Goal: Task Accomplishment & Management: Complete application form

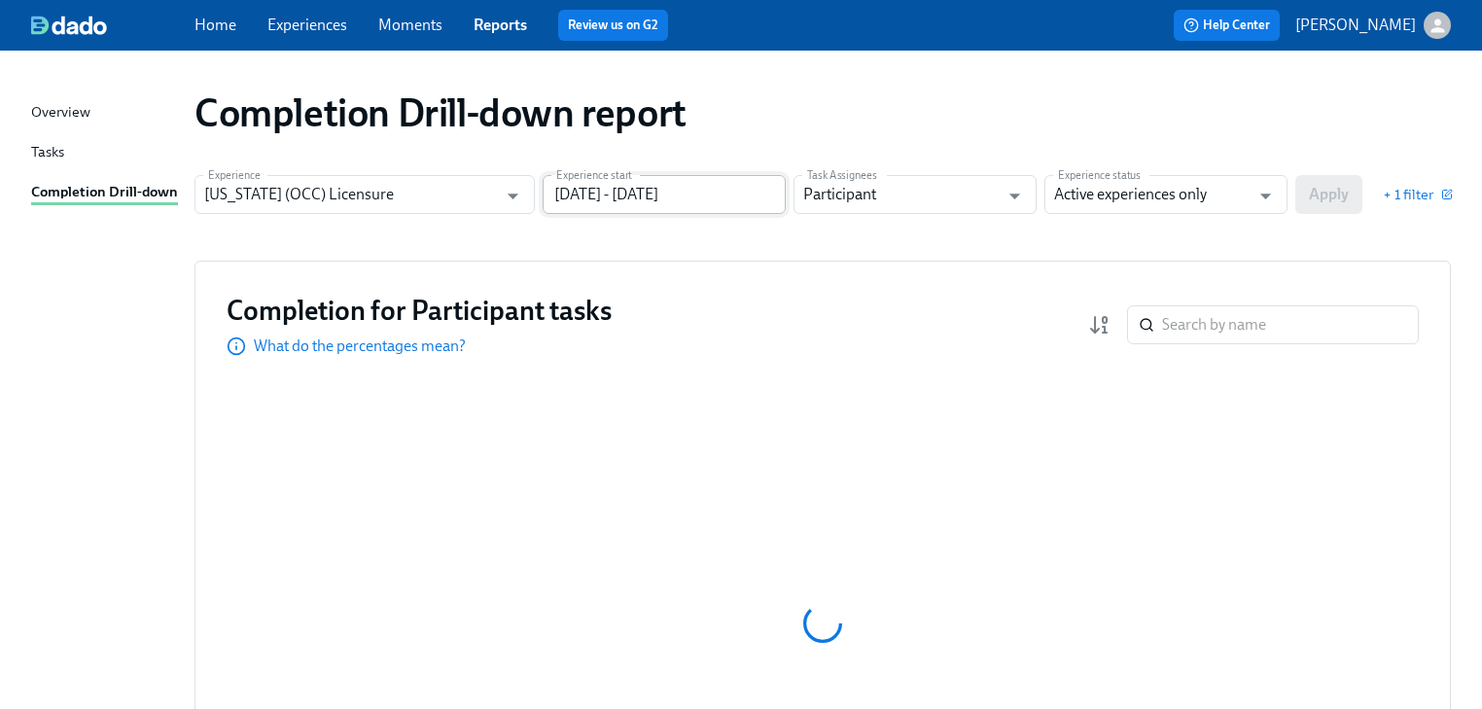
click at [714, 195] on input "[DATE] - [DATE]" at bounding box center [664, 194] width 243 height 39
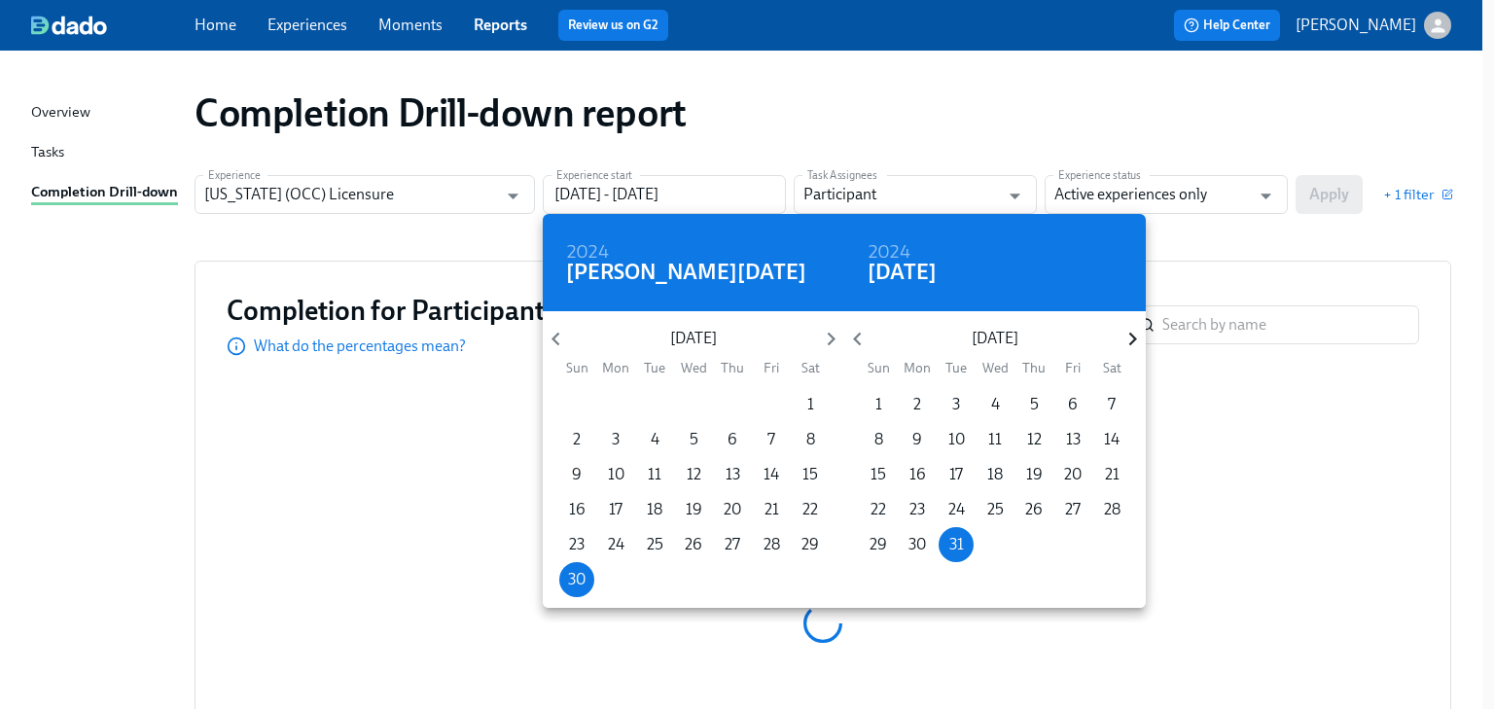
click at [1124, 337] on icon "button" at bounding box center [1132, 339] width 26 height 26
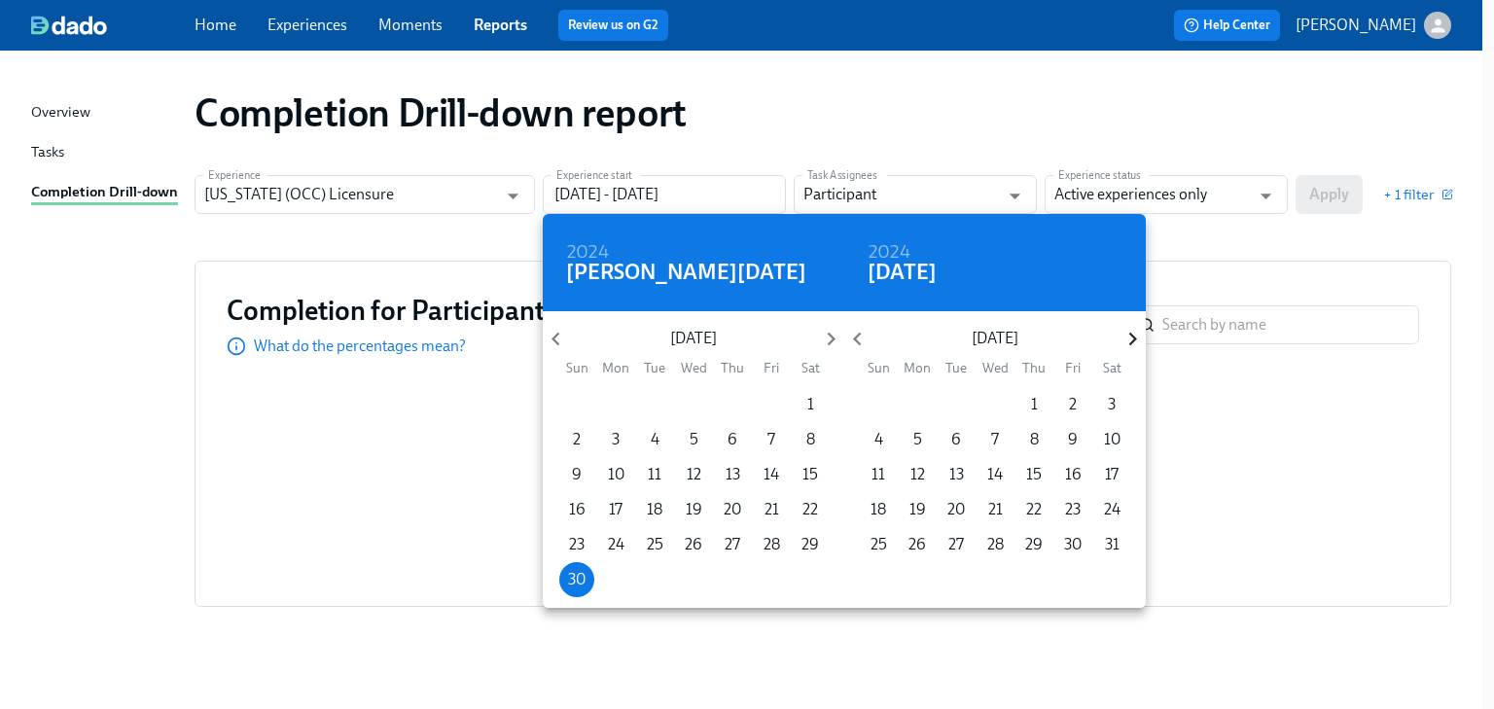
click at [1124, 337] on icon "button" at bounding box center [1132, 339] width 26 height 26
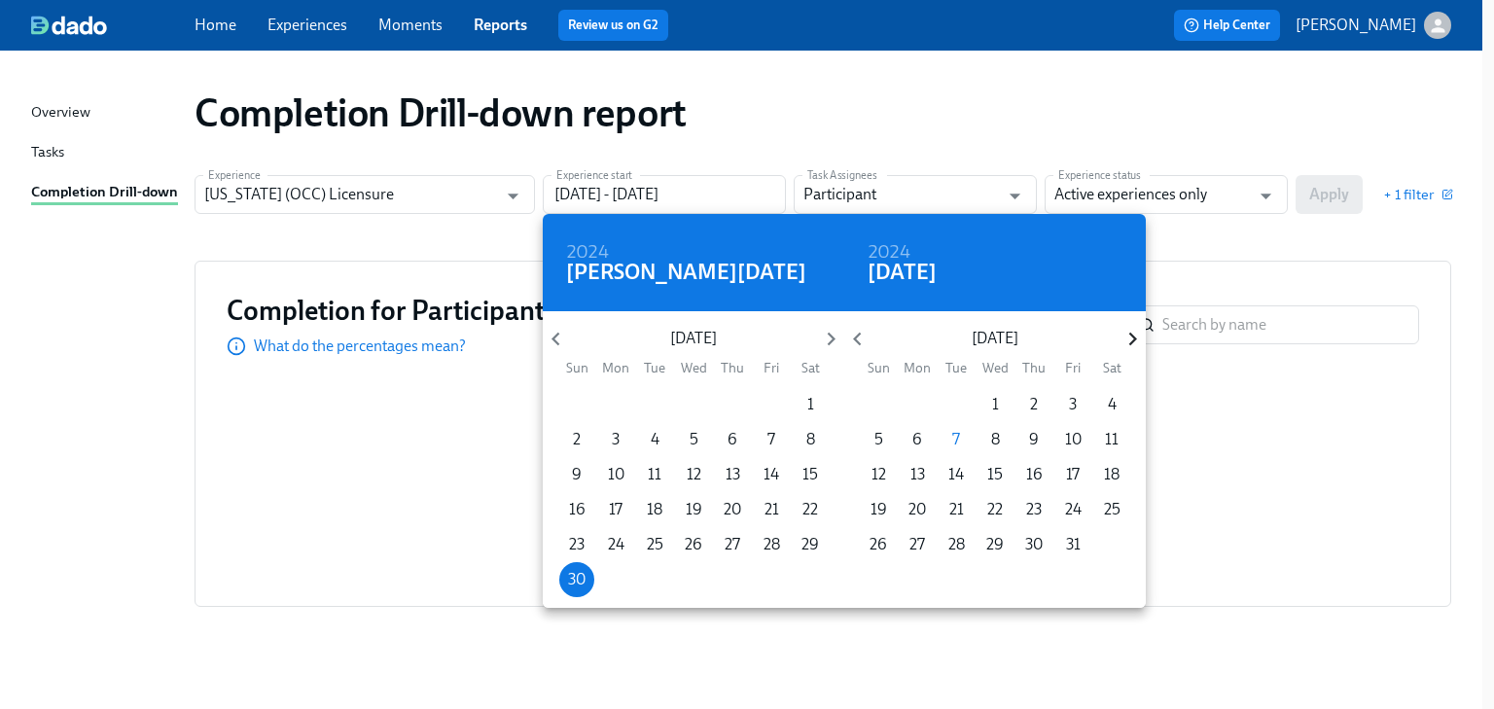
click at [1124, 337] on icon "button" at bounding box center [1132, 339] width 26 height 26
click at [857, 333] on icon "button" at bounding box center [857, 339] width 26 height 26
click at [950, 435] on span "7" at bounding box center [956, 439] width 35 height 21
type input "[DATE] - [DATE]"
click at [1245, 223] on div at bounding box center [747, 354] width 1494 height 709
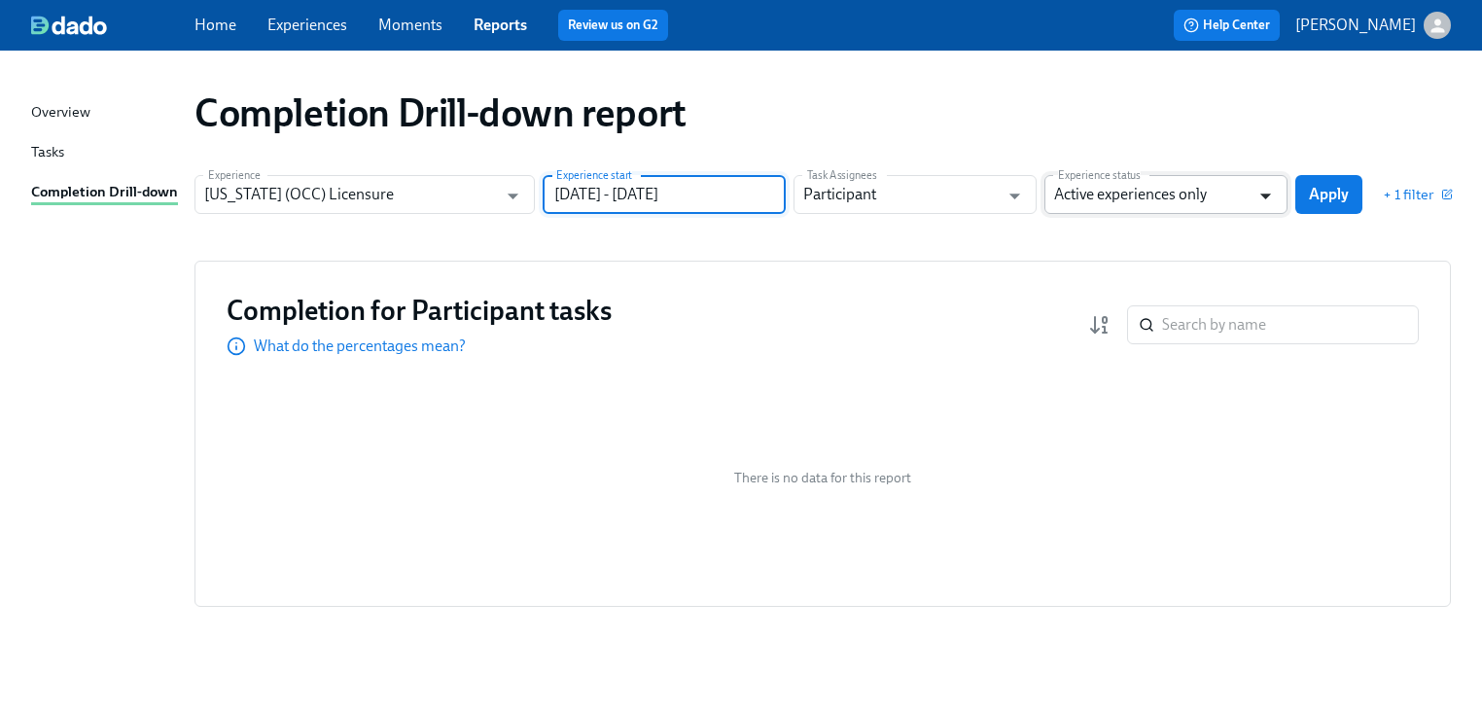
click at [1260, 194] on icon "Open" at bounding box center [1266, 196] width 26 height 26
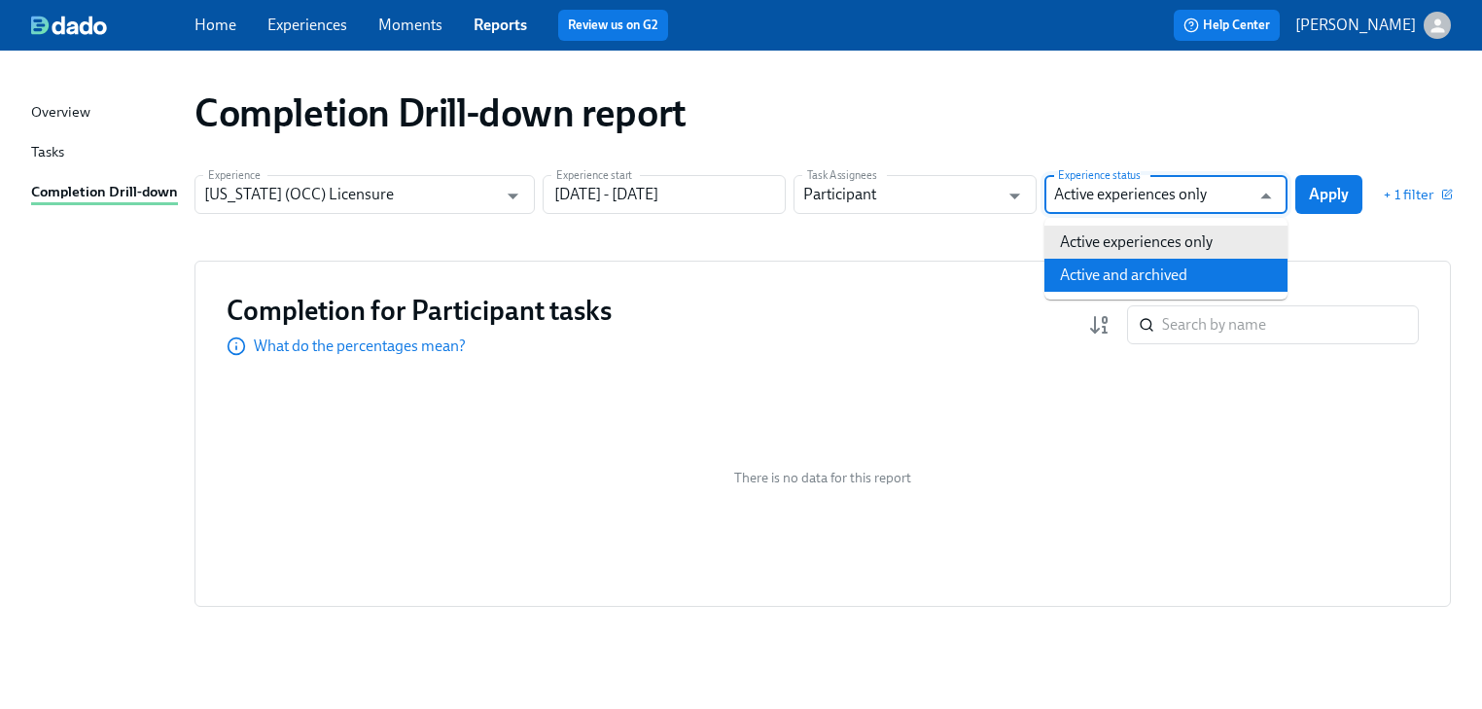
click at [1214, 269] on li "Active and archived" at bounding box center [1166, 275] width 243 height 33
type input "Active and archived"
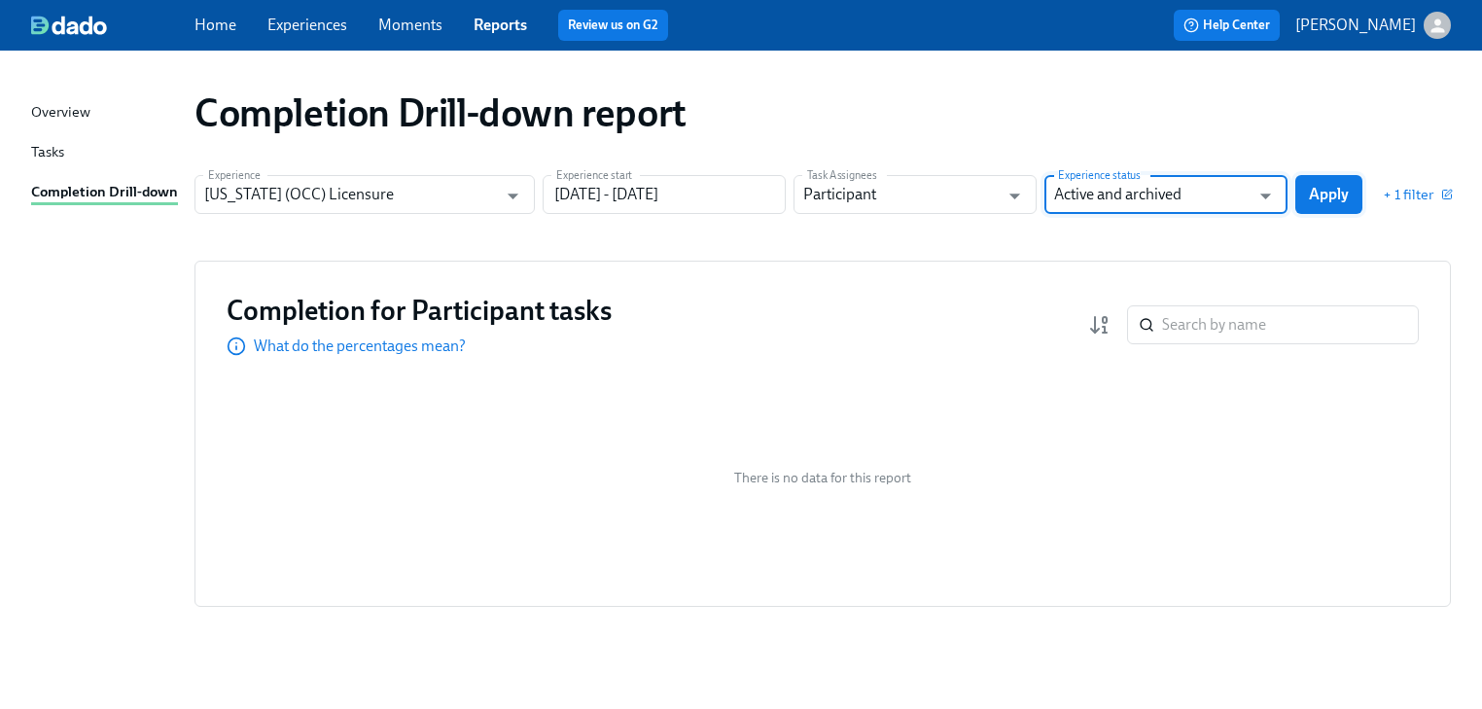
click at [1312, 194] on span "Apply" at bounding box center [1329, 194] width 40 height 19
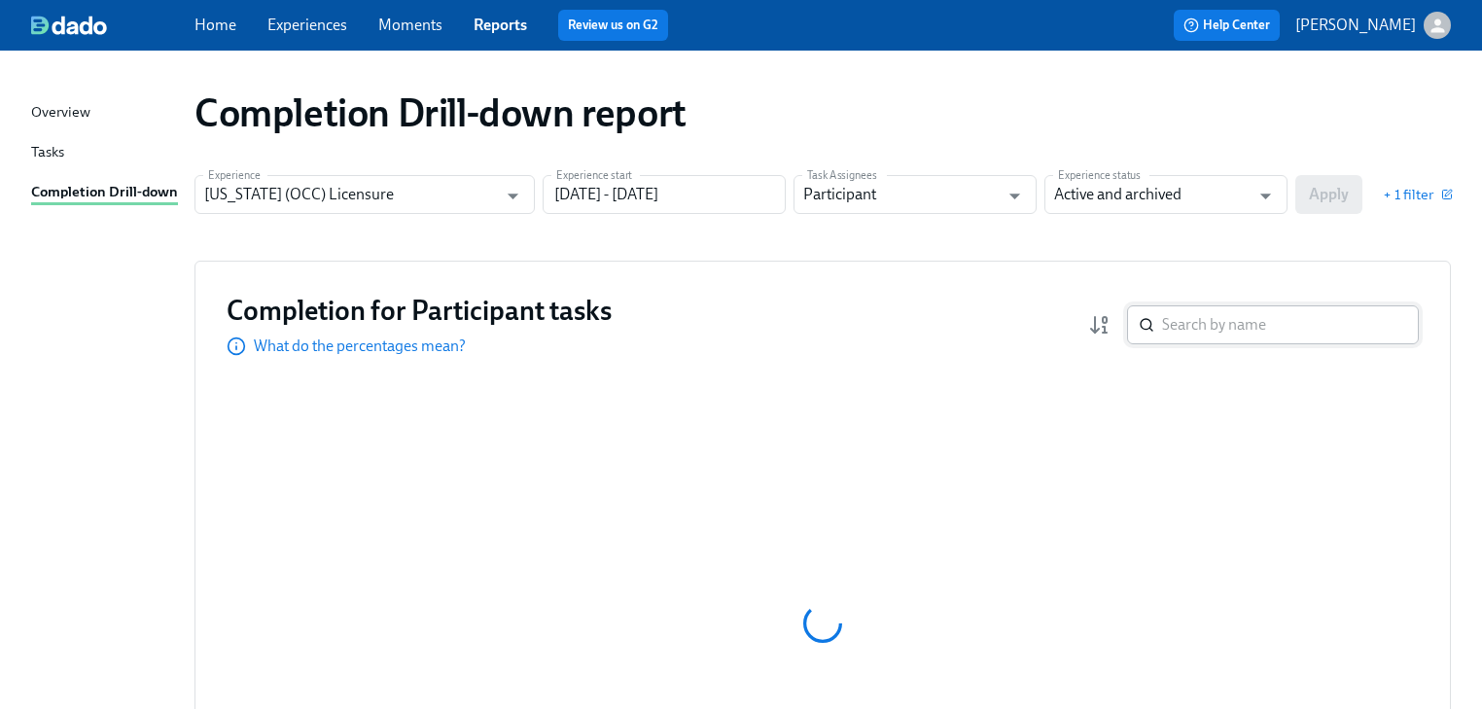
click at [1210, 327] on input "search" at bounding box center [1290, 324] width 257 height 39
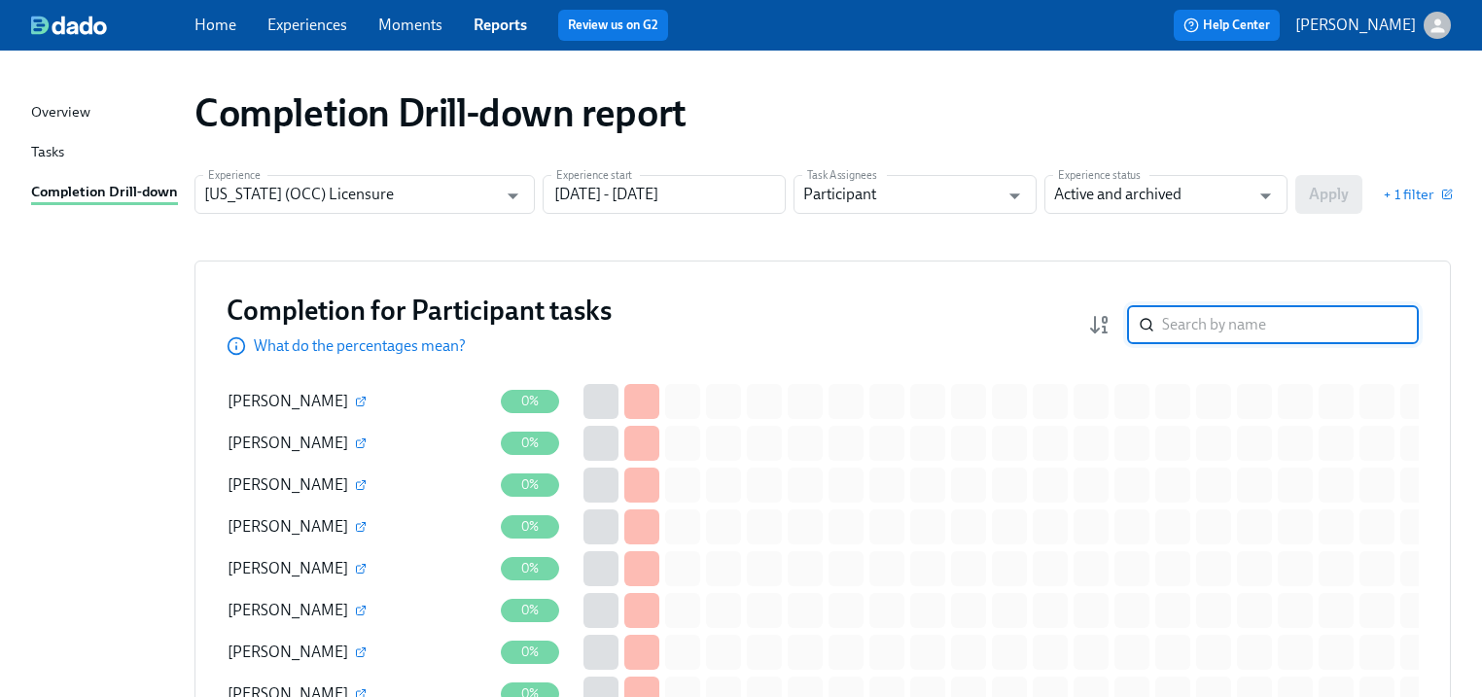
click at [1210, 334] on input "search" at bounding box center [1290, 324] width 257 height 39
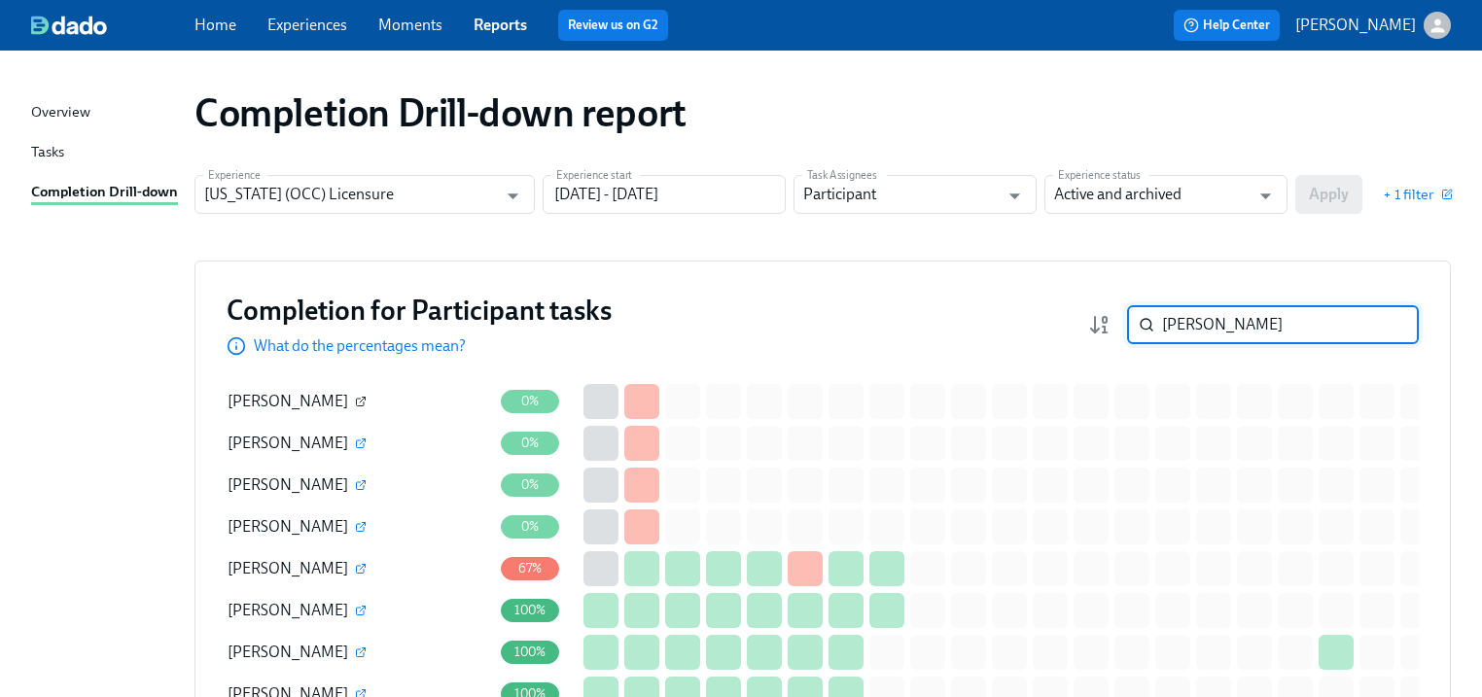
type input "[PERSON_NAME]"
click at [355, 401] on icon "button" at bounding box center [361, 402] width 12 height 12
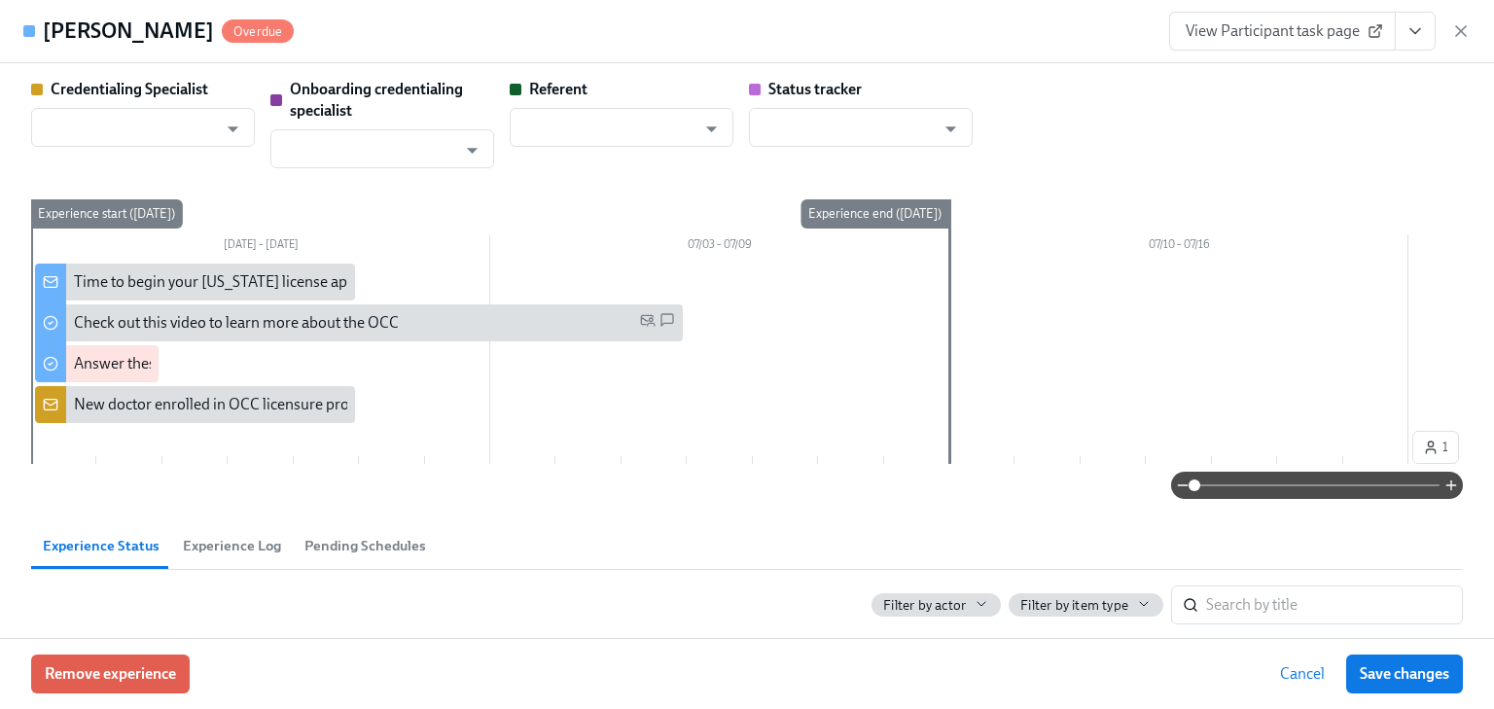
type input "[PERSON_NAME]"
type input "Dado Customer Support"
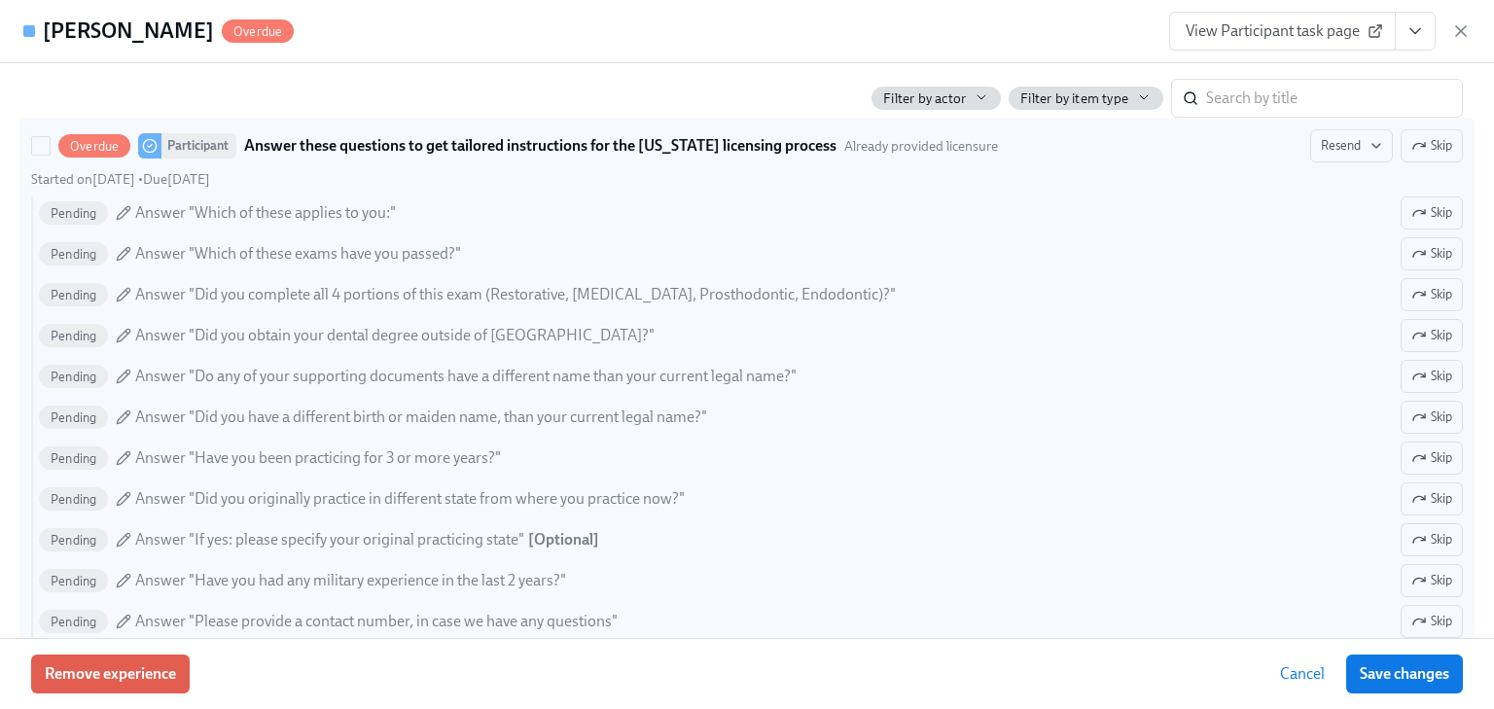
scroll to position [856, 0]
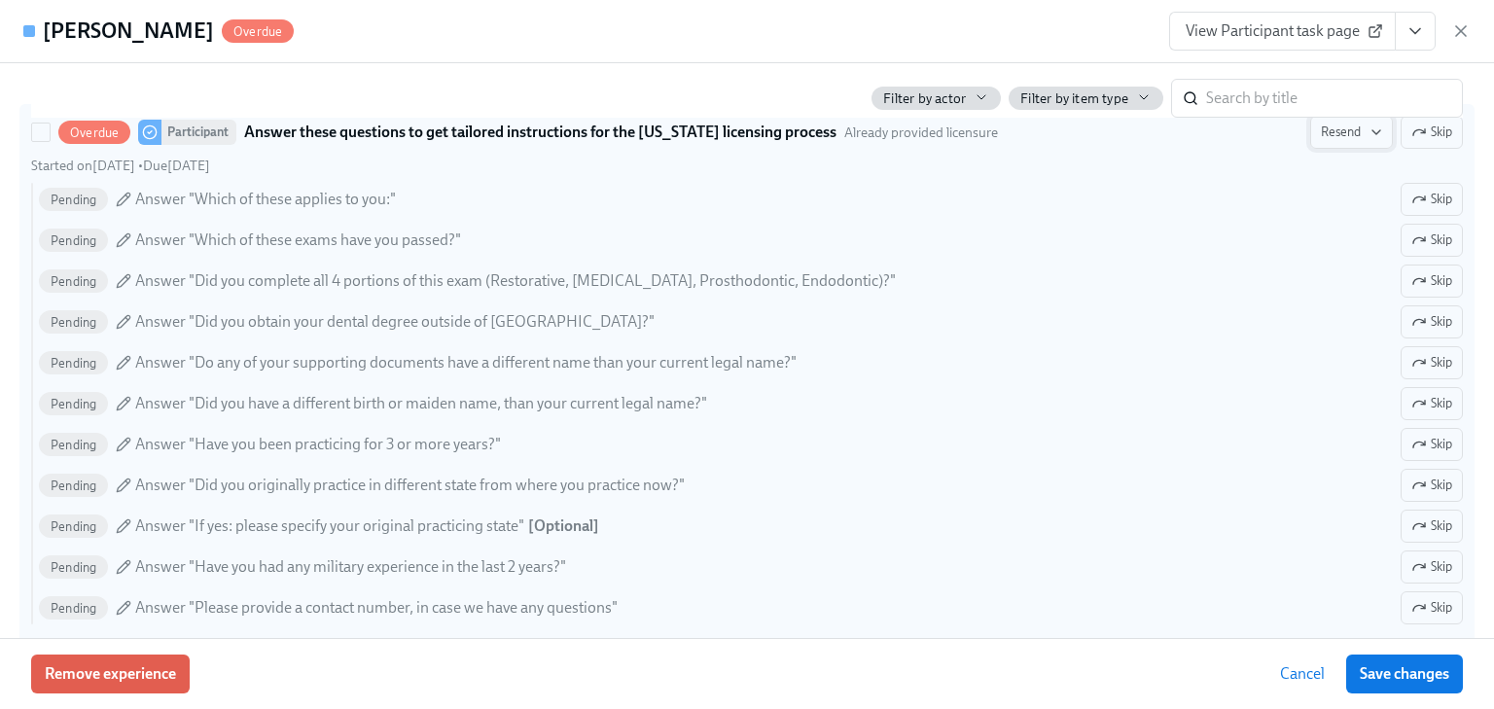
click at [1336, 136] on span "Resend" at bounding box center [1351, 132] width 61 height 19
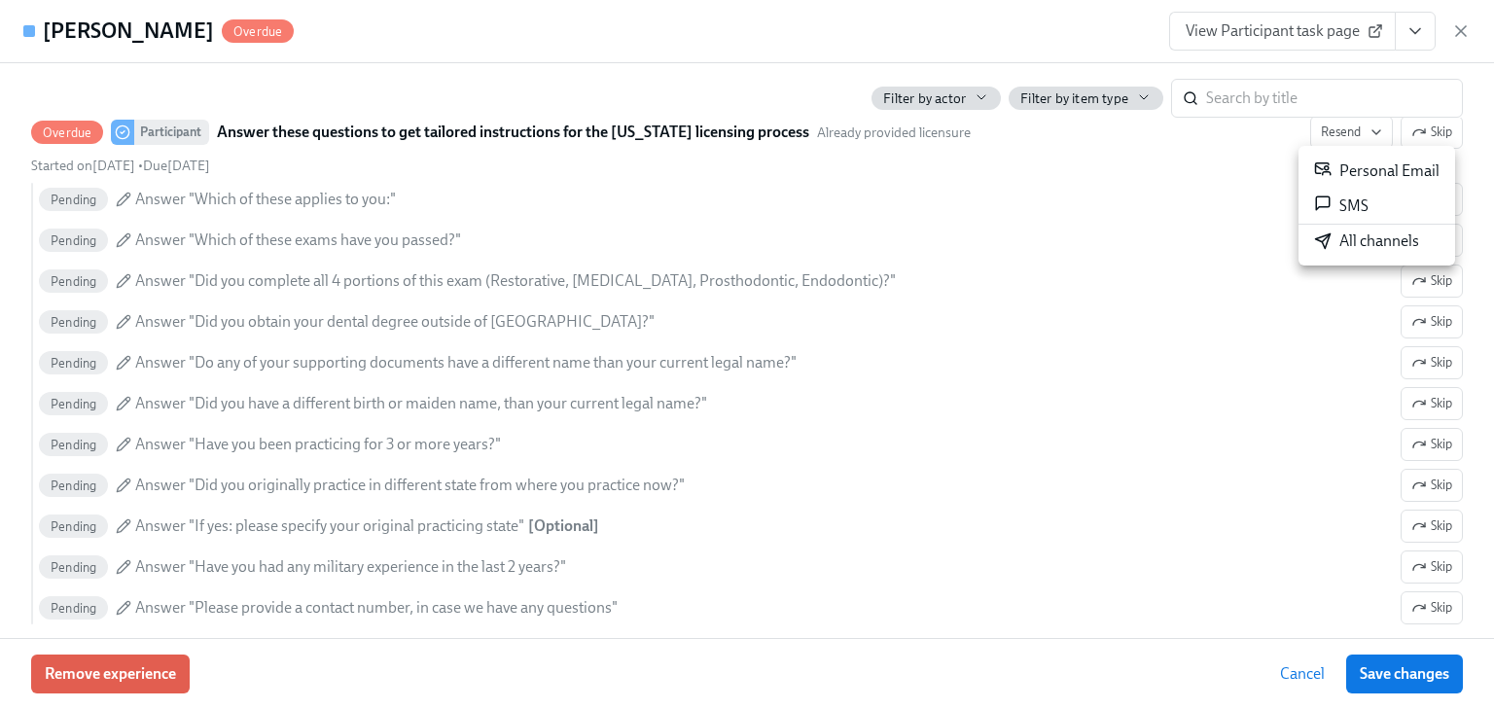
click at [1352, 242] on div "All channels" at bounding box center [1366, 241] width 105 height 21
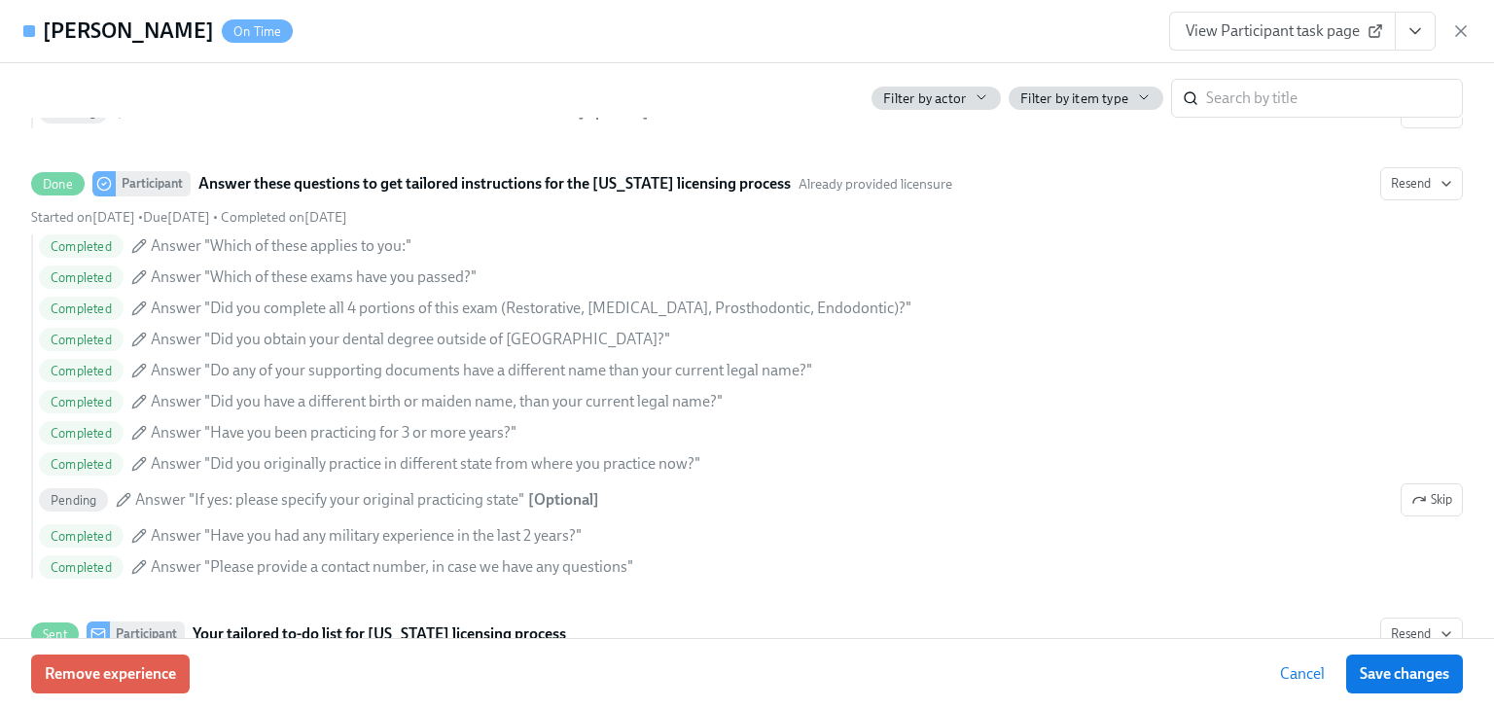
scroll to position [1009, 0]
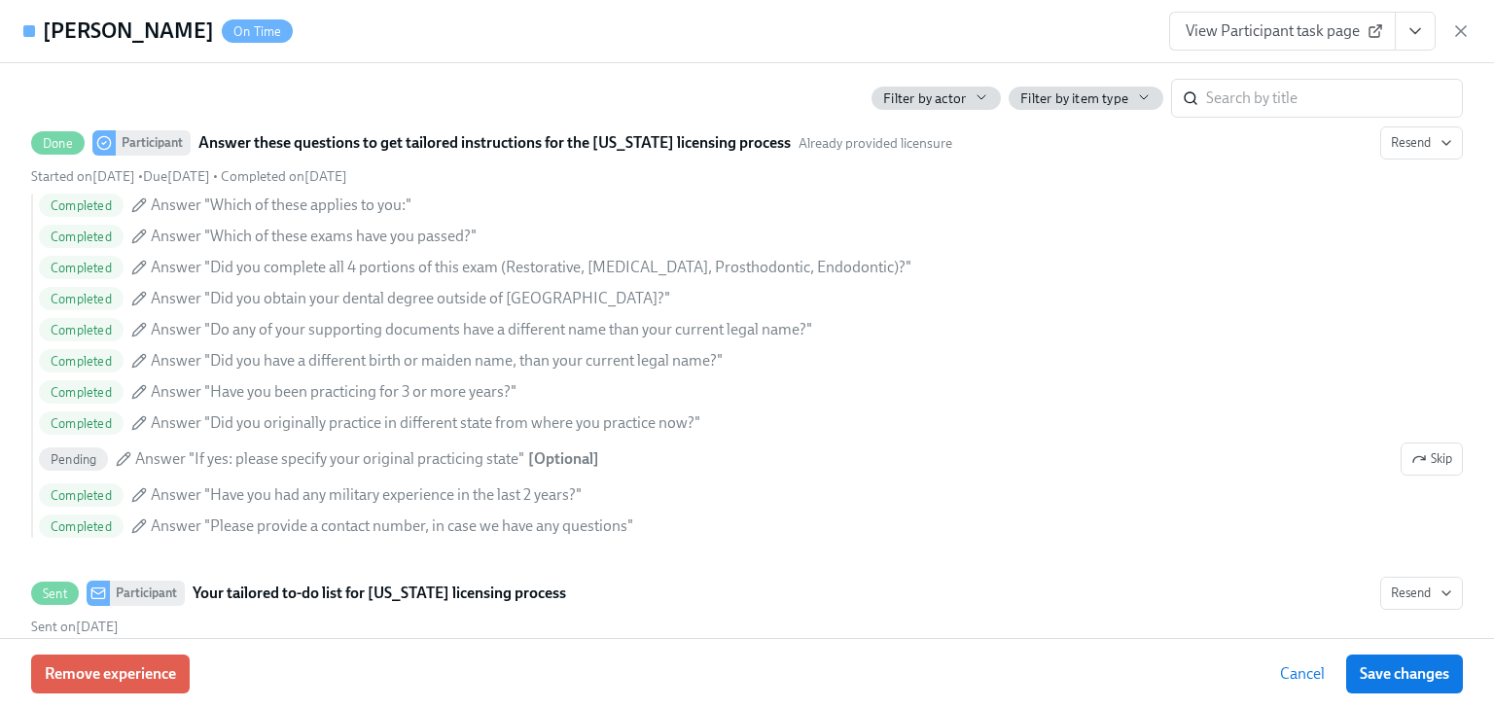
click at [1457, 19] on div "View Participant task page" at bounding box center [1319, 31] width 301 height 39
click at [1468, 27] on icon "button" at bounding box center [1460, 30] width 19 height 19
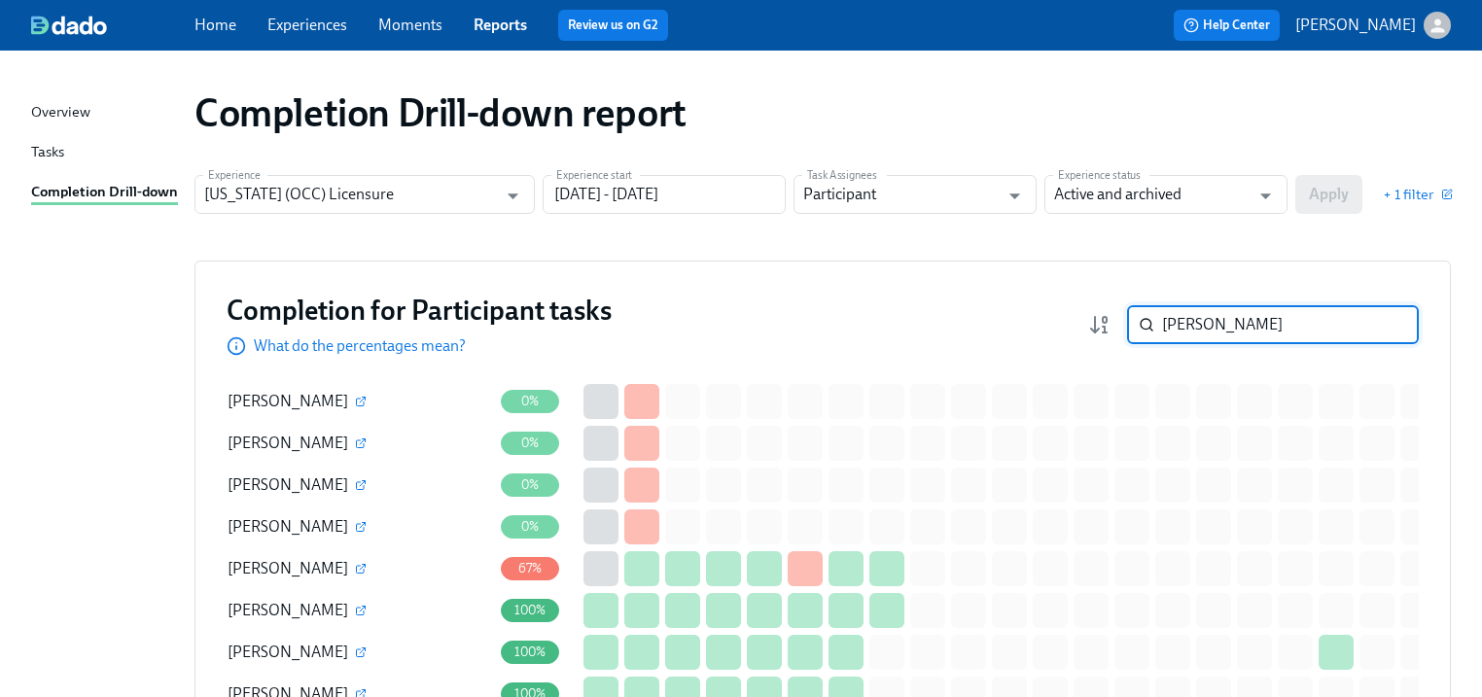
drag, startPoint x: 1195, startPoint y: 330, endPoint x: 1127, endPoint y: 337, distance: 68.5
click at [1127, 337] on div "[PERSON_NAME] ​" at bounding box center [1253, 324] width 331 height 39
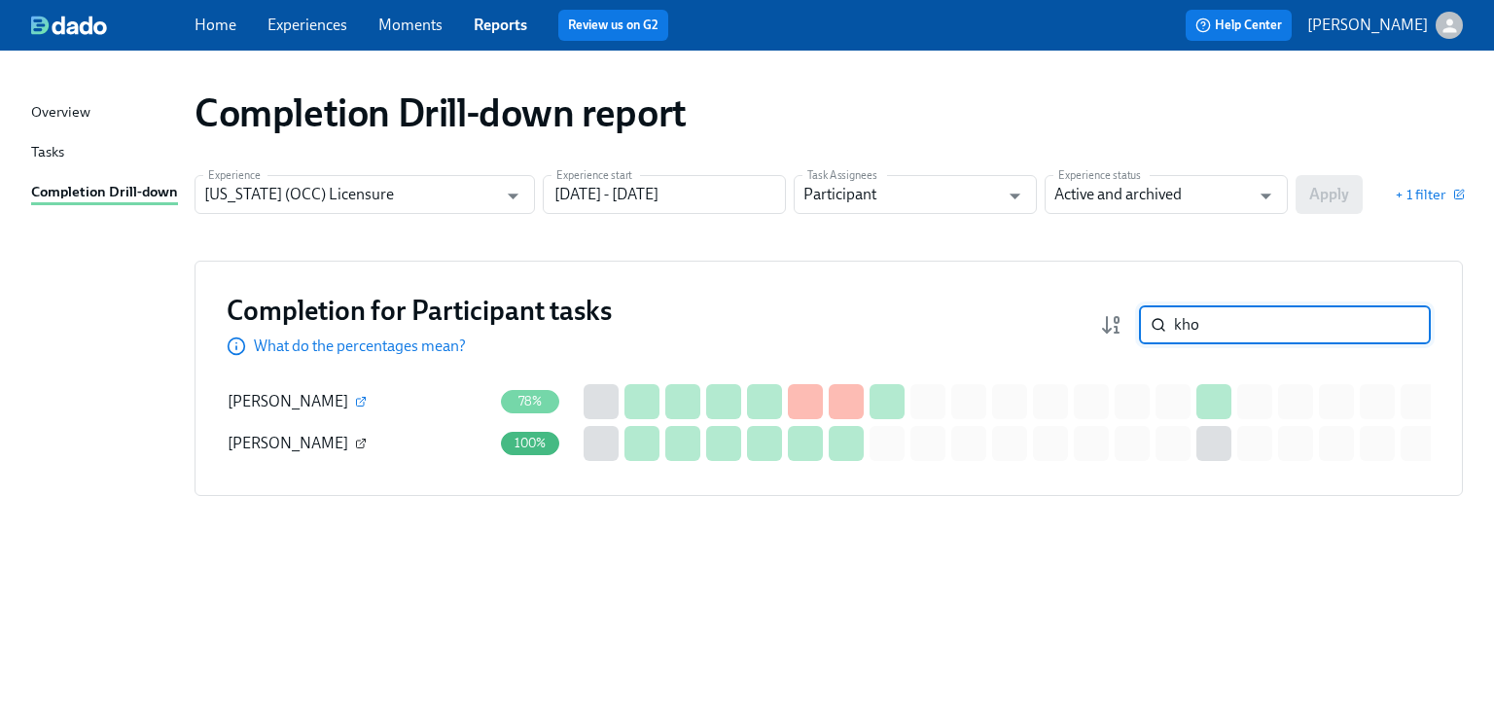
type input "kho"
click at [355, 445] on icon "button" at bounding box center [361, 444] width 12 height 12
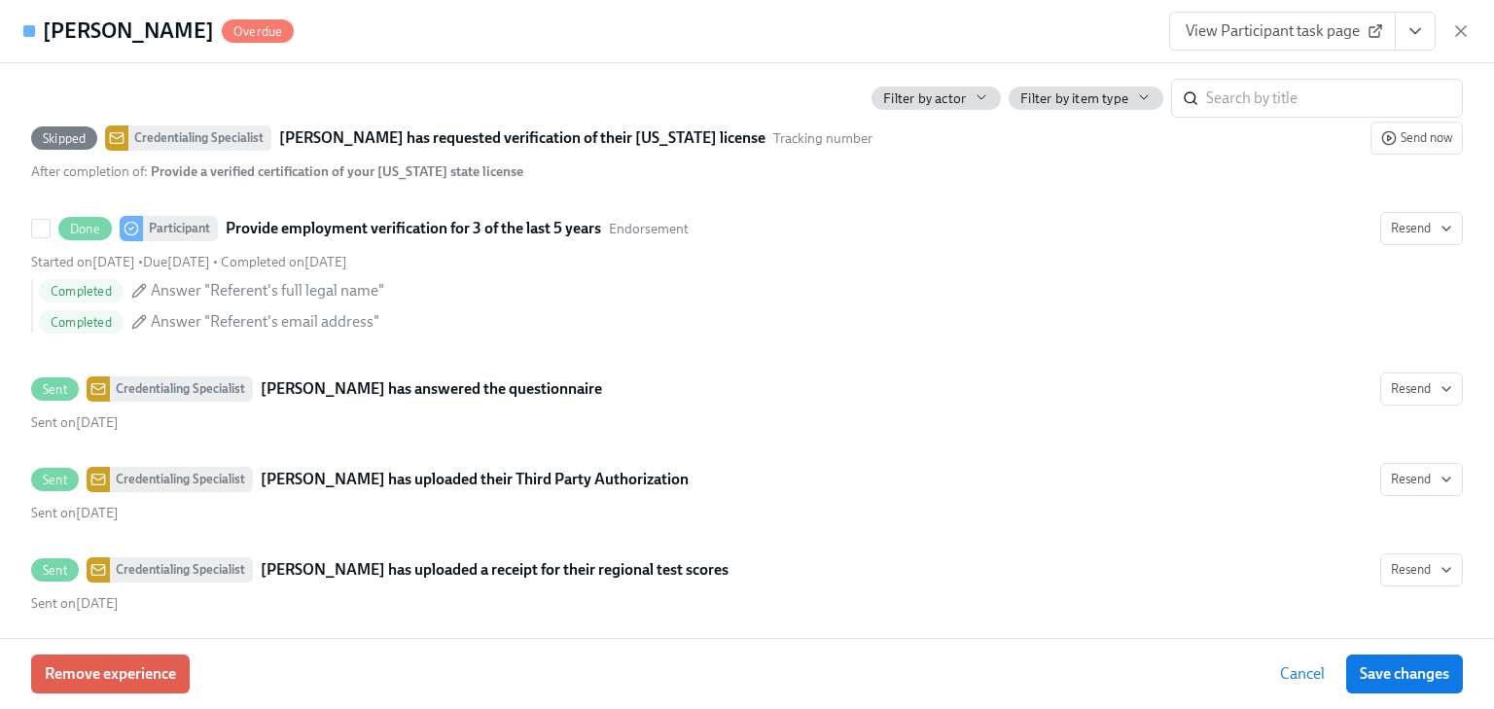
scroll to position [4046, 0]
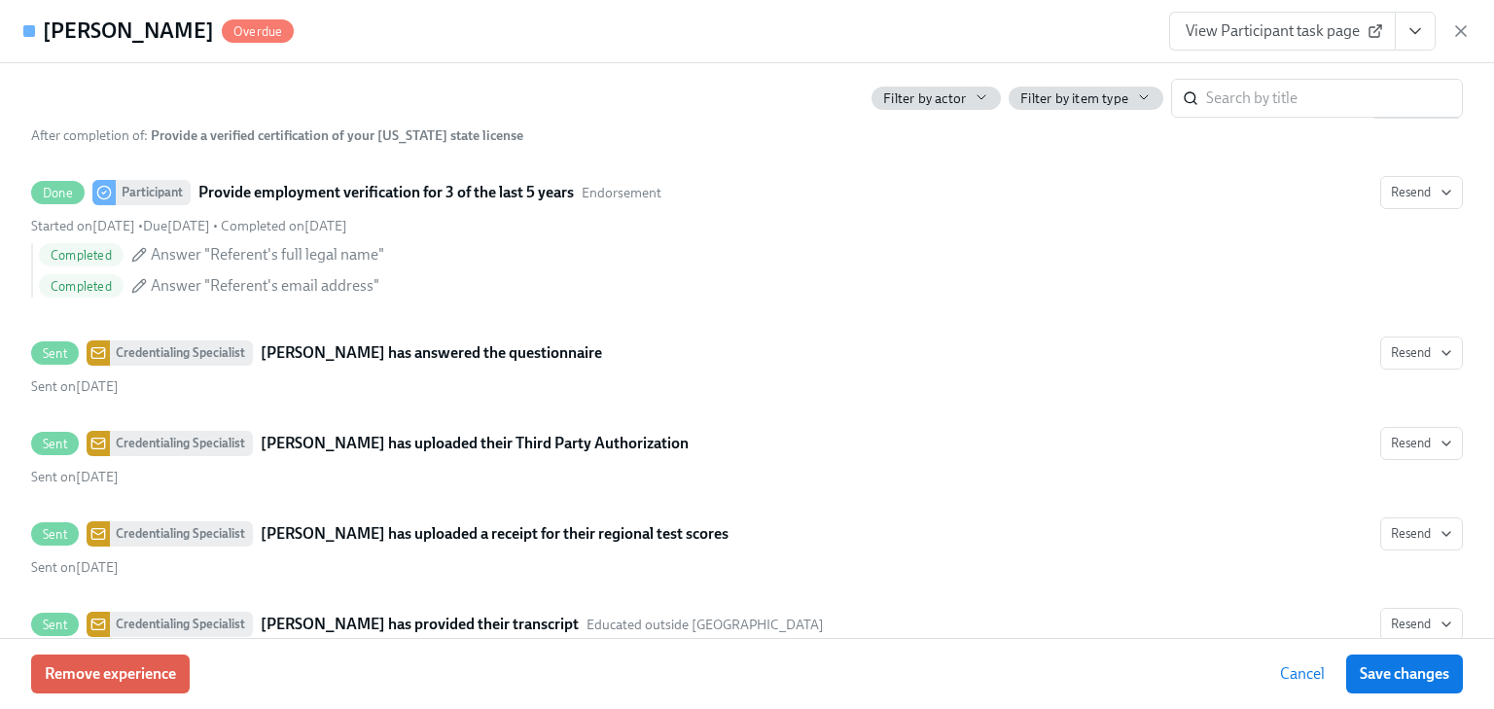
click at [1260, 19] on link "View Participant task page" at bounding box center [1282, 31] width 227 height 39
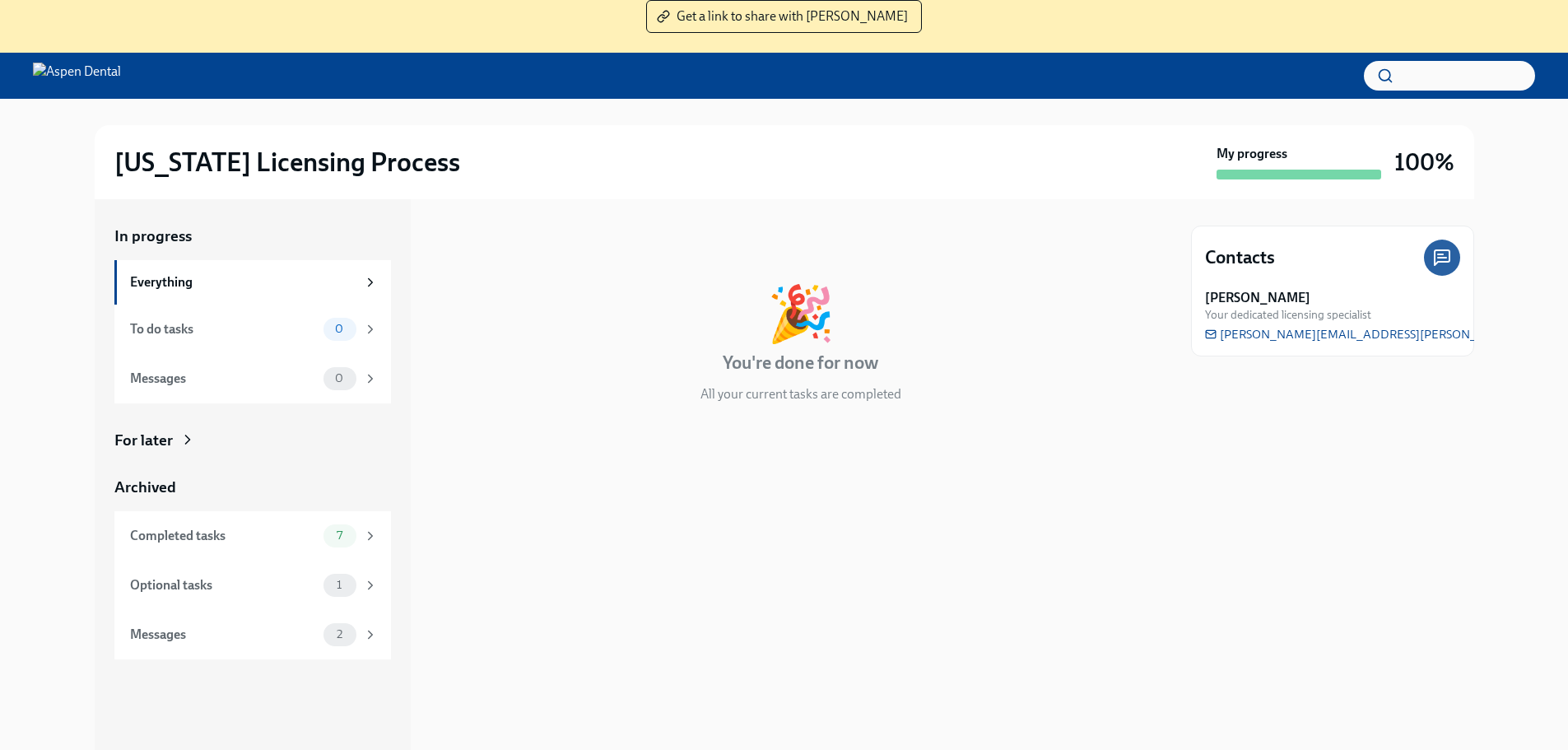
scroll to position [165, 0]
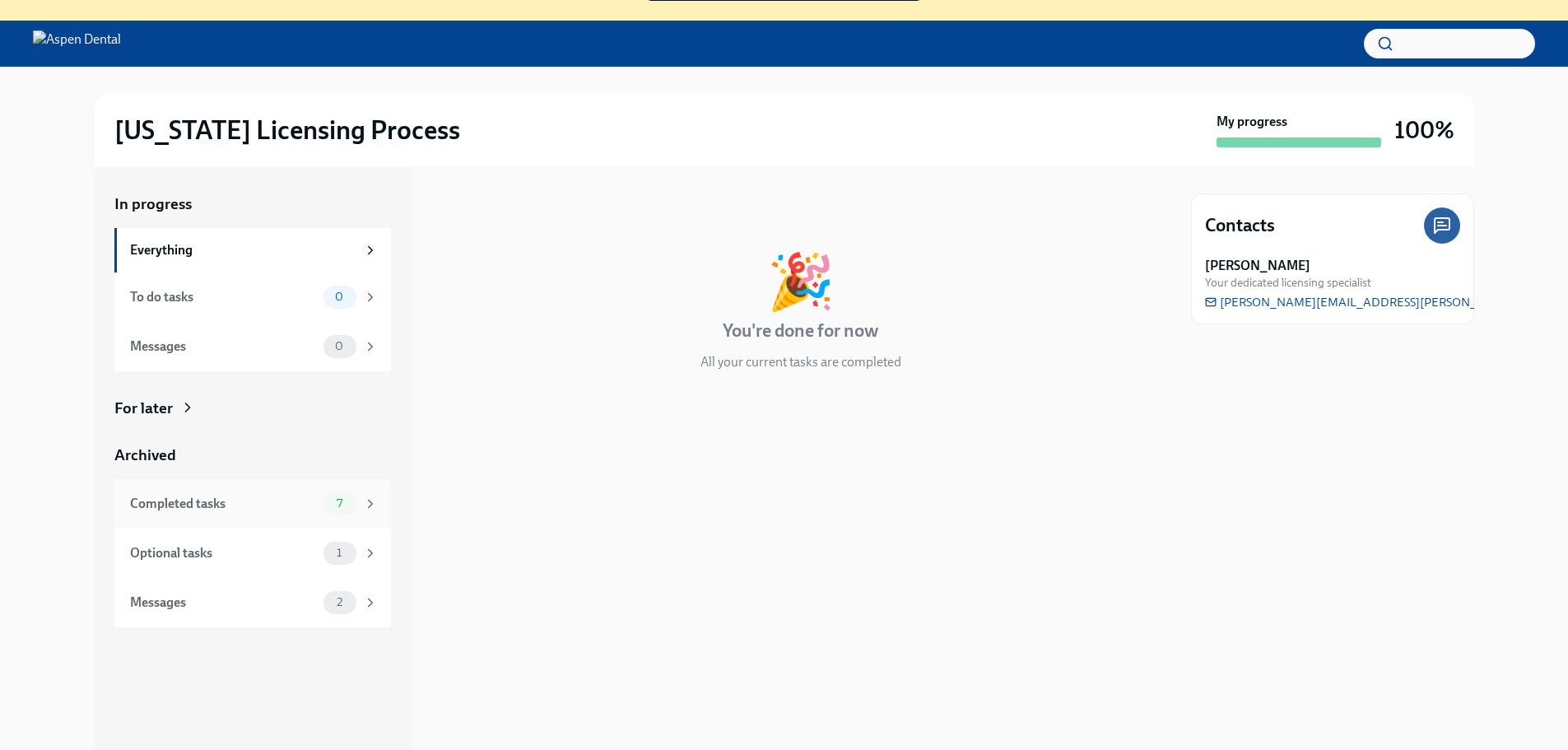
click at [163, 505] on div "Completed tasks" at bounding box center [223, 504] width 187 height 18
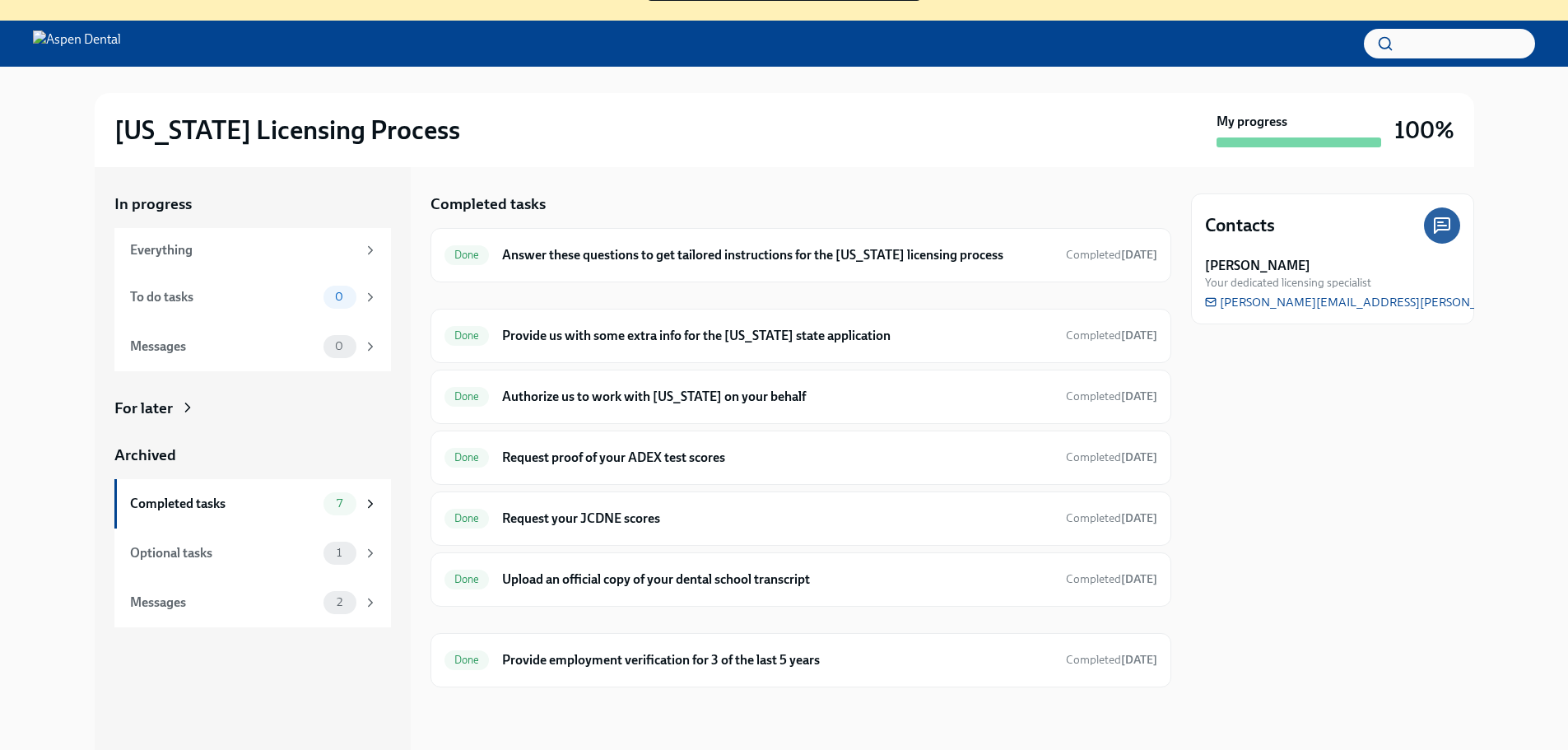
scroll to position [168, 0]
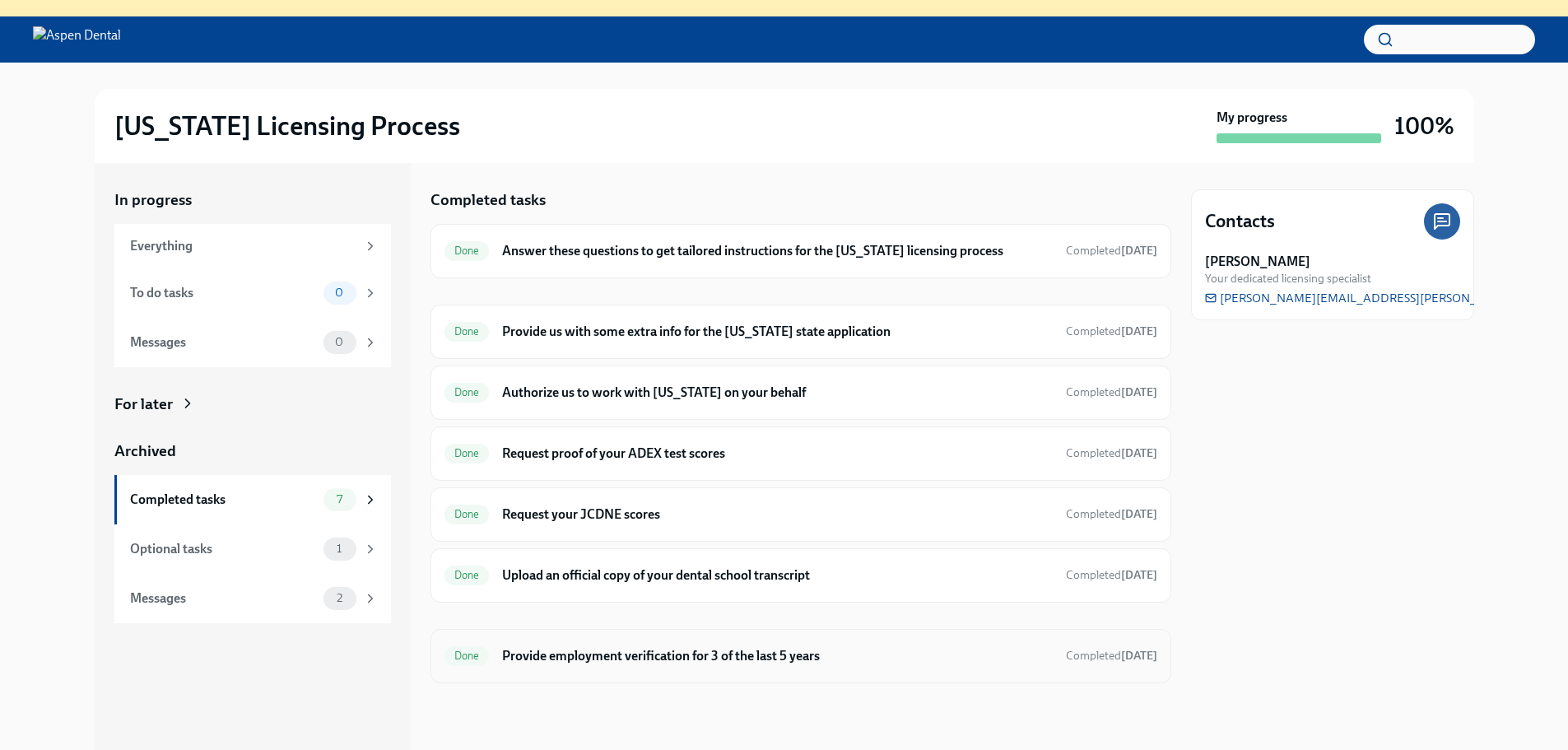
click at [602, 658] on h6 "Provide employment verification for 3 of the last 5 years" at bounding box center [777, 655] width 550 height 18
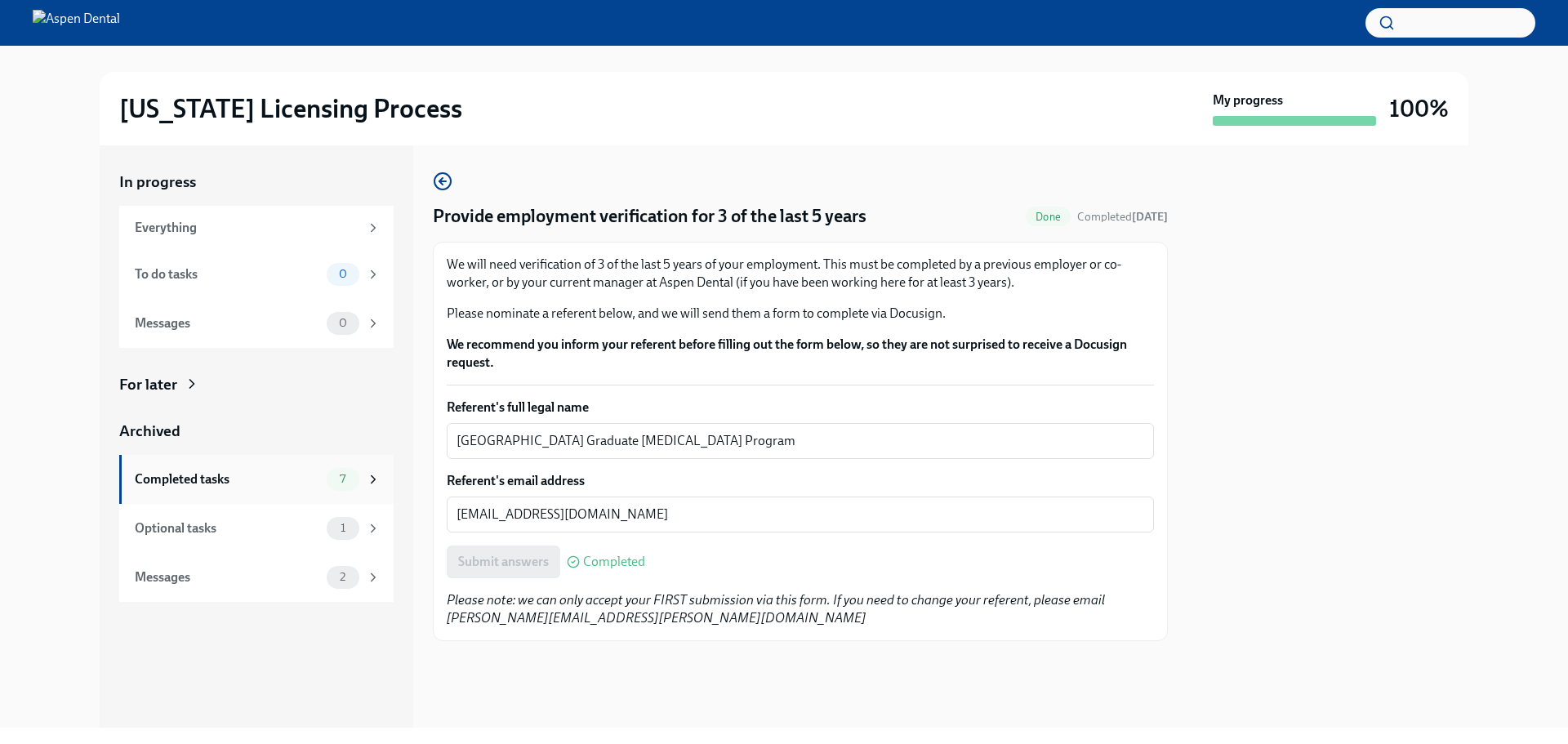
click at [158, 474] on div "Completed tasks" at bounding box center [227, 479] width 186 height 18
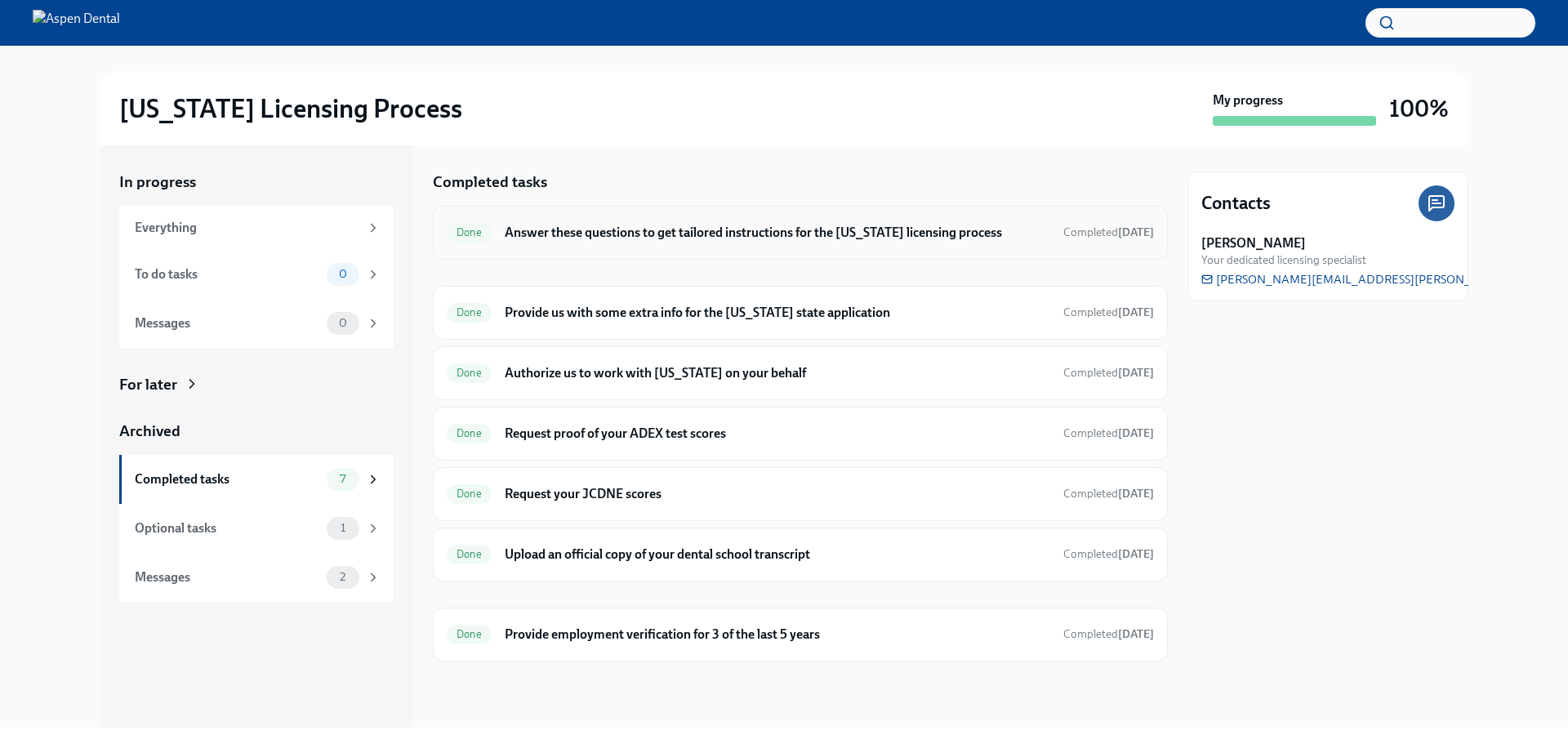
click at [581, 238] on h6 "Answer these questions to get tailored instructions for the [US_STATE] licensin…" at bounding box center [778, 232] width 546 height 18
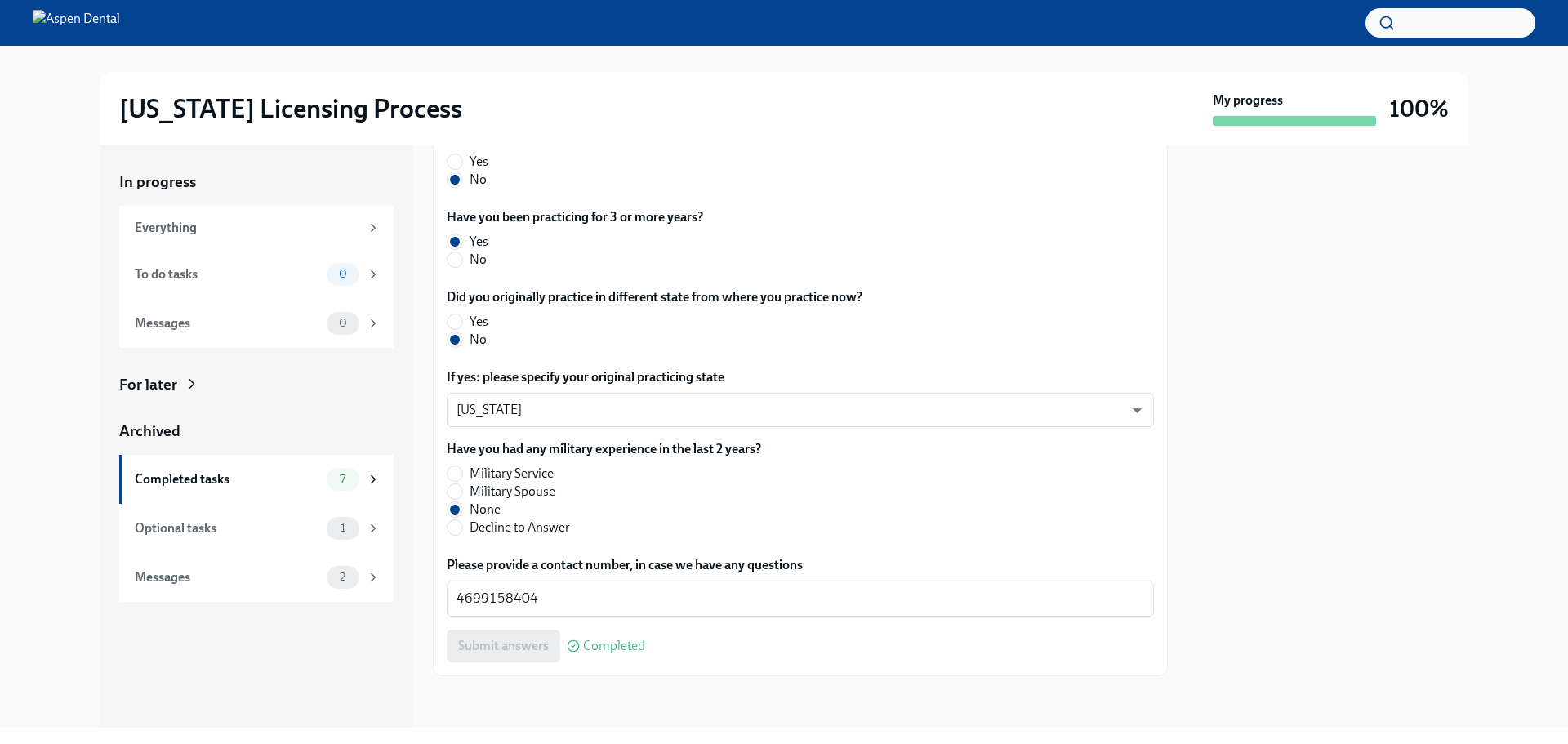
scroll to position [754, 0]
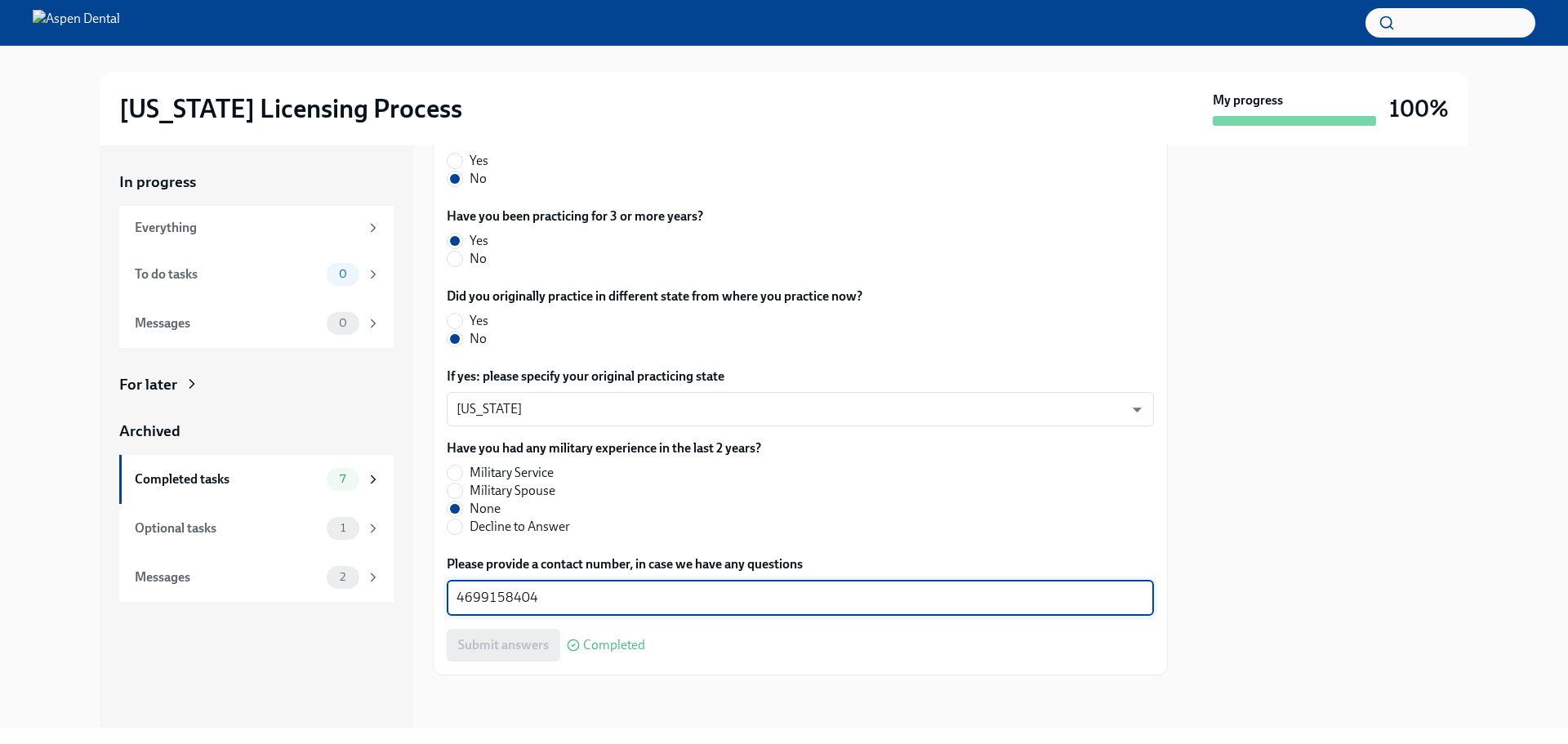
drag, startPoint x: 553, startPoint y: 598, endPoint x: 424, endPoint y: 609, distance: 129.5
click at [424, 609] on div "In progress Everything To do tasks 0 Messages 0 For later Archived Completed ta…" at bounding box center [784, 436] width 1369 height 582
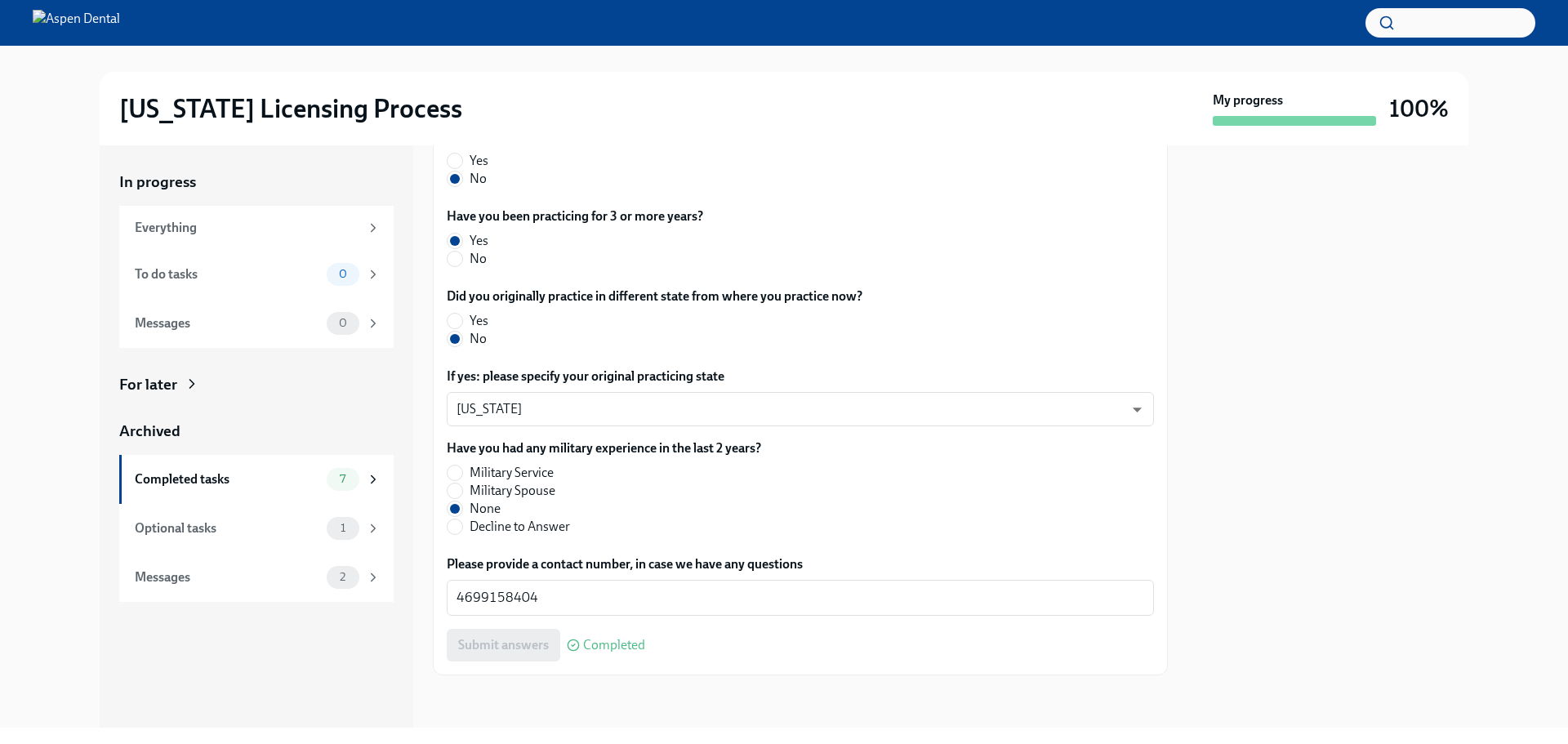
scroll to position [345, 0]
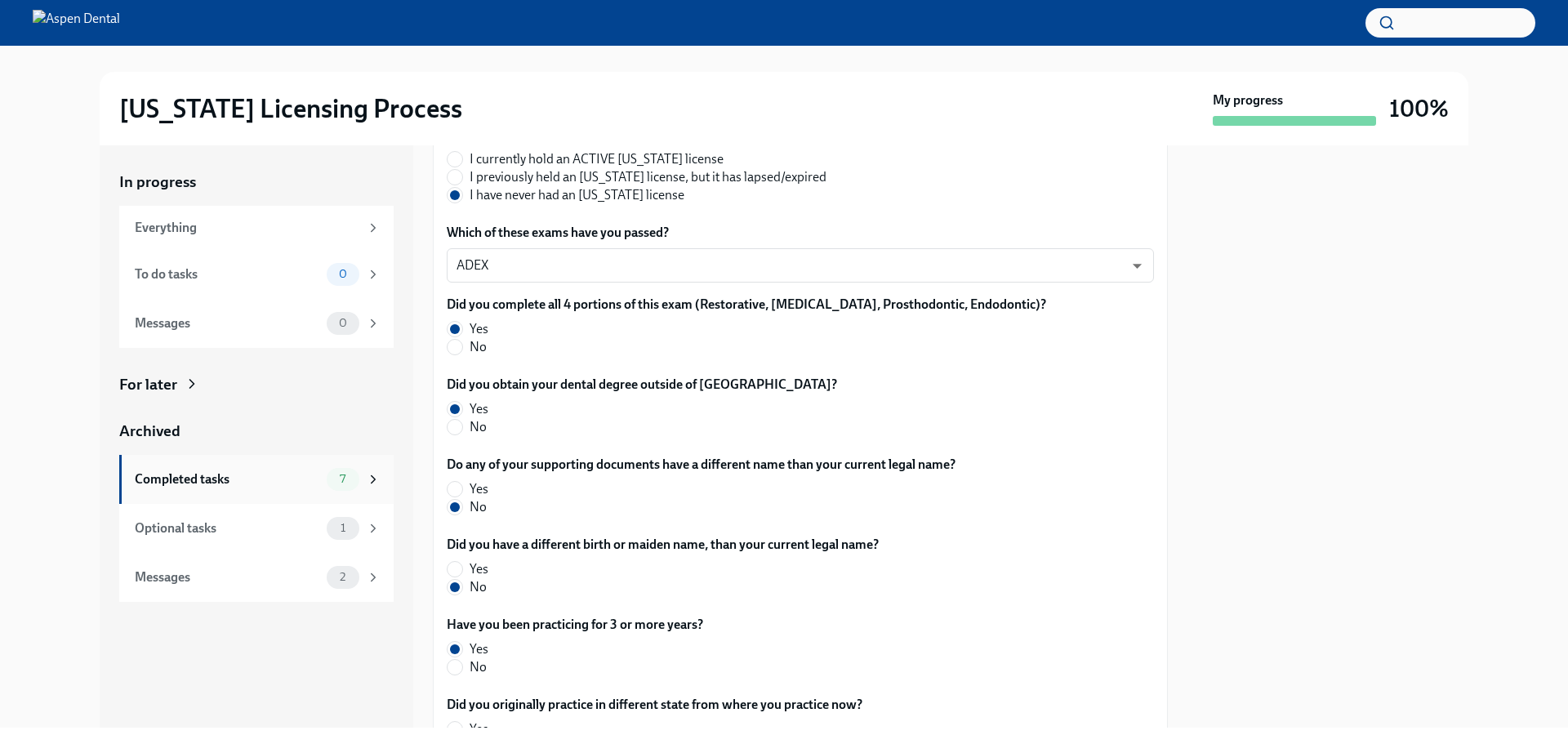
click at [230, 476] on div "Completed tasks" at bounding box center [227, 479] width 186 height 18
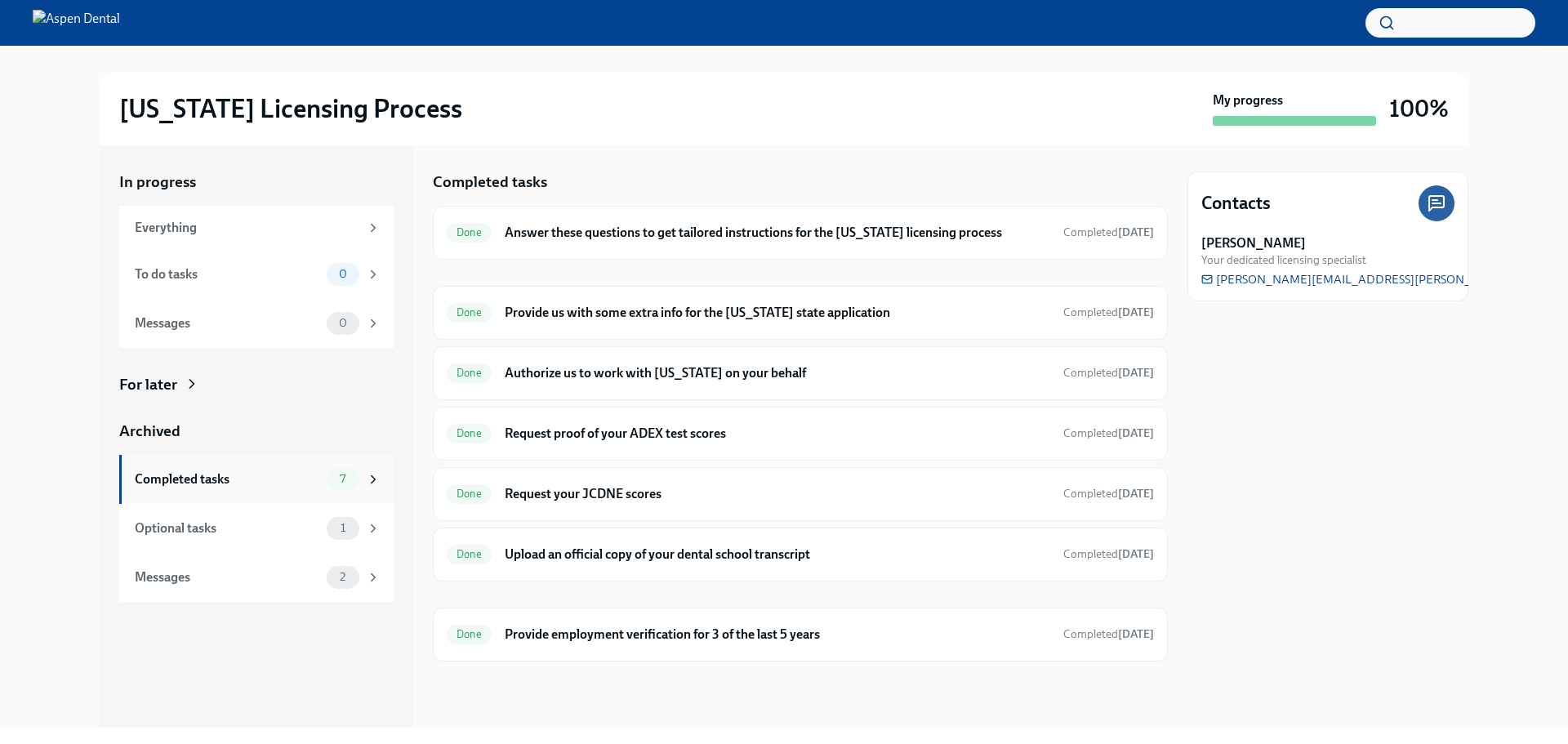
click at [232, 477] on div "Completed tasks" at bounding box center [227, 479] width 186 height 18
click at [630, 318] on h6 "Provide us with some extra info for the [US_STATE] state application" at bounding box center [778, 312] width 546 height 18
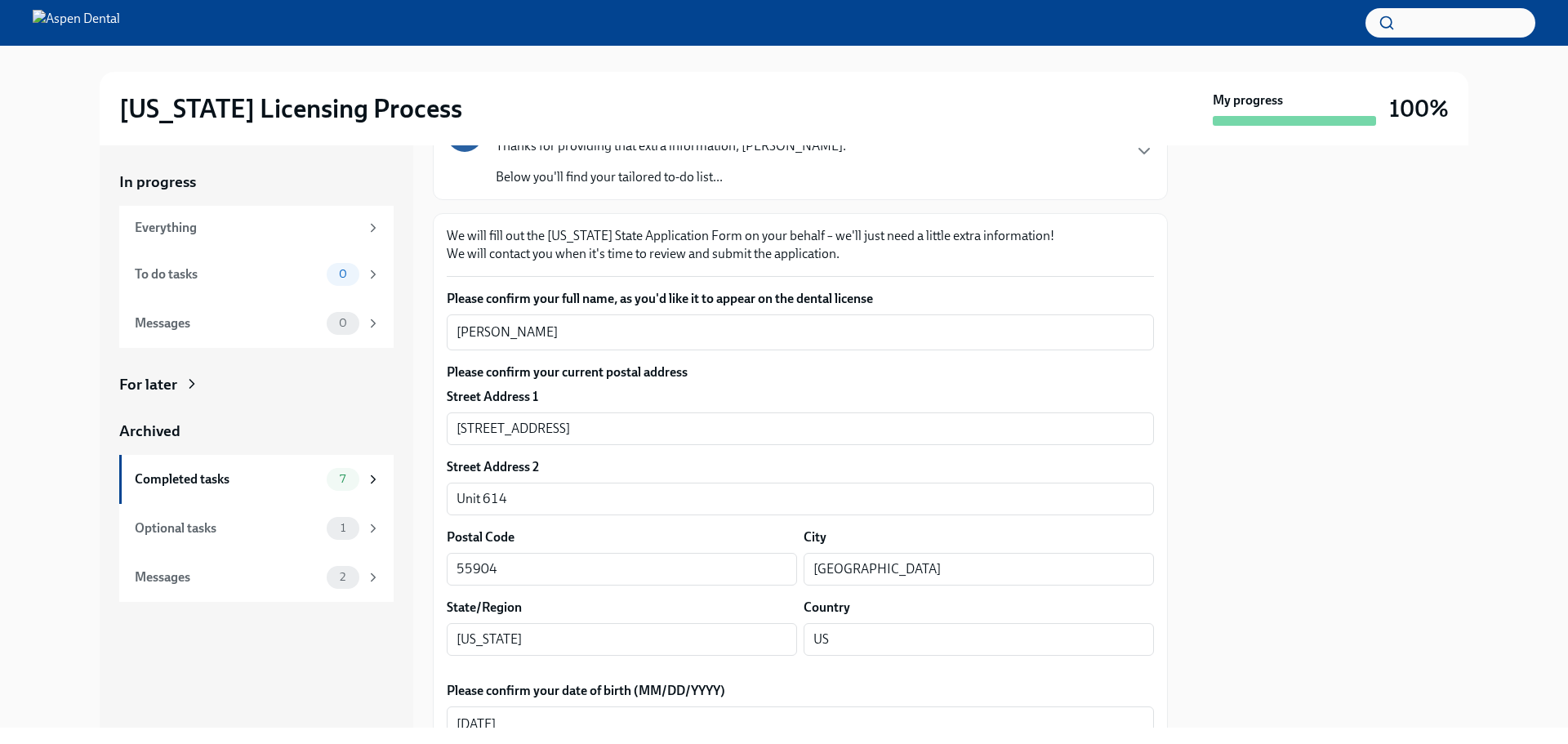
scroll to position [164, 0]
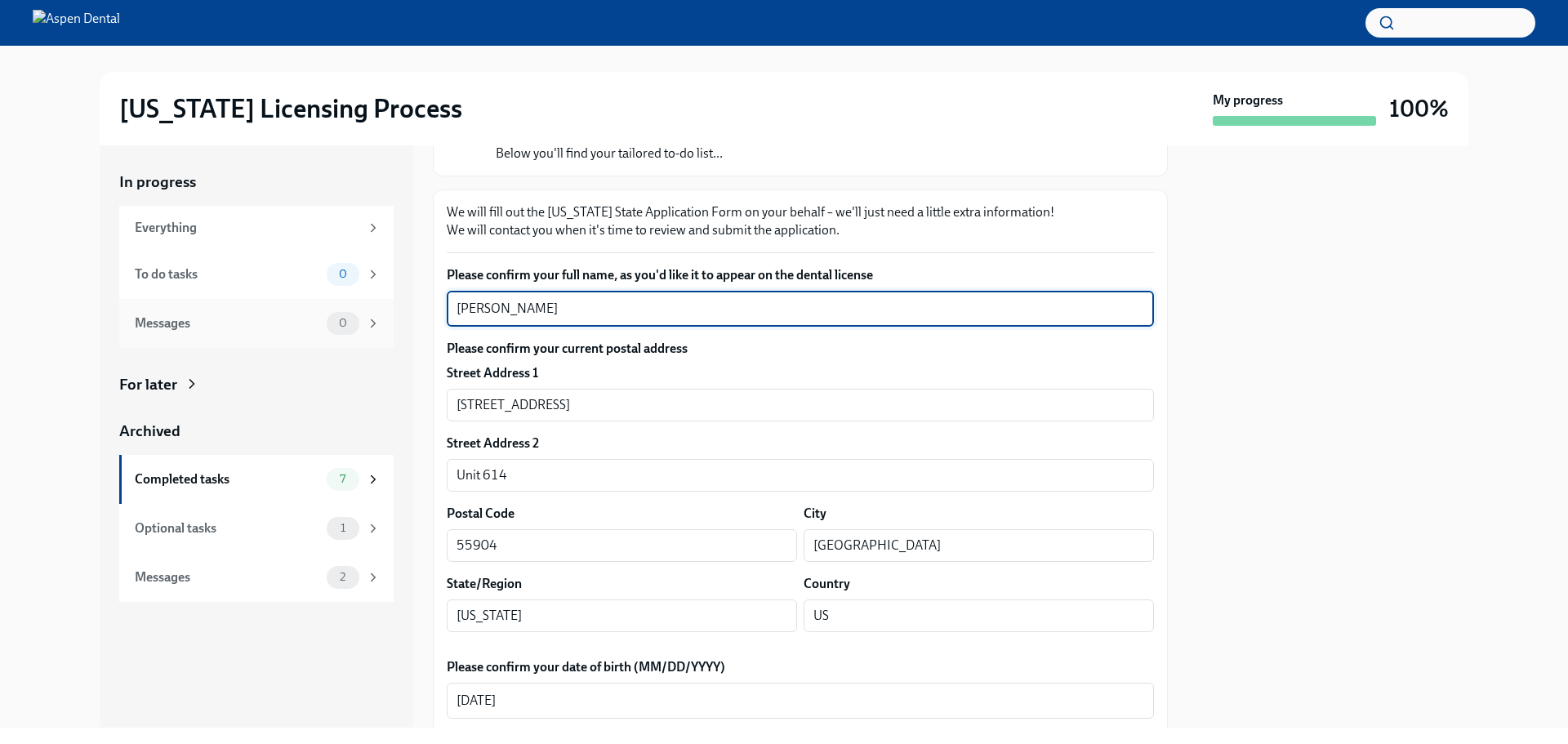
drag, startPoint x: 463, startPoint y: 307, endPoint x: 380, endPoint y: 307, distance: 83.0
click at [380, 307] on div "In progress Everything To do tasks 0 Messages 0 For later Archived Completed ta…" at bounding box center [784, 436] width 1369 height 582
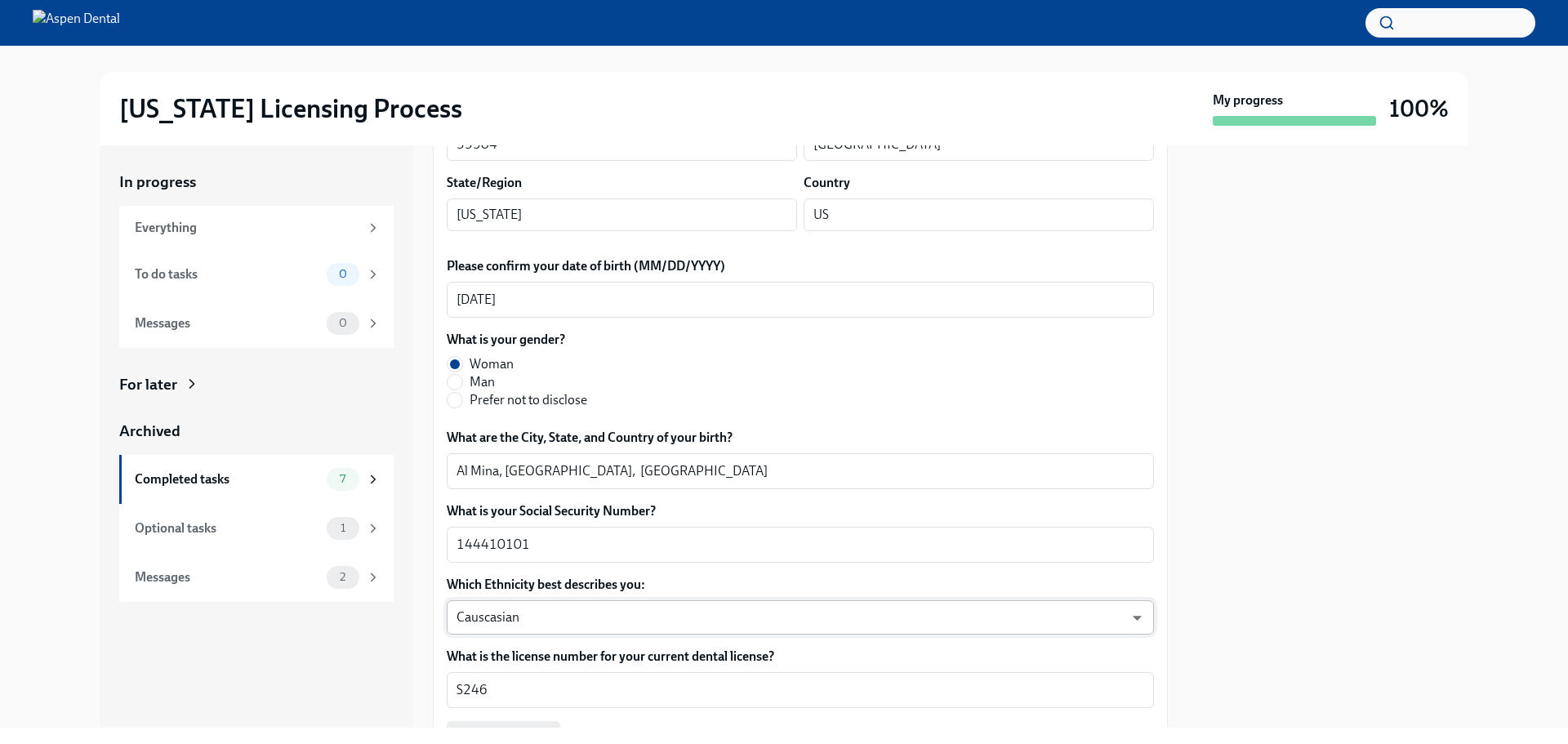
scroll to position [572, 0]
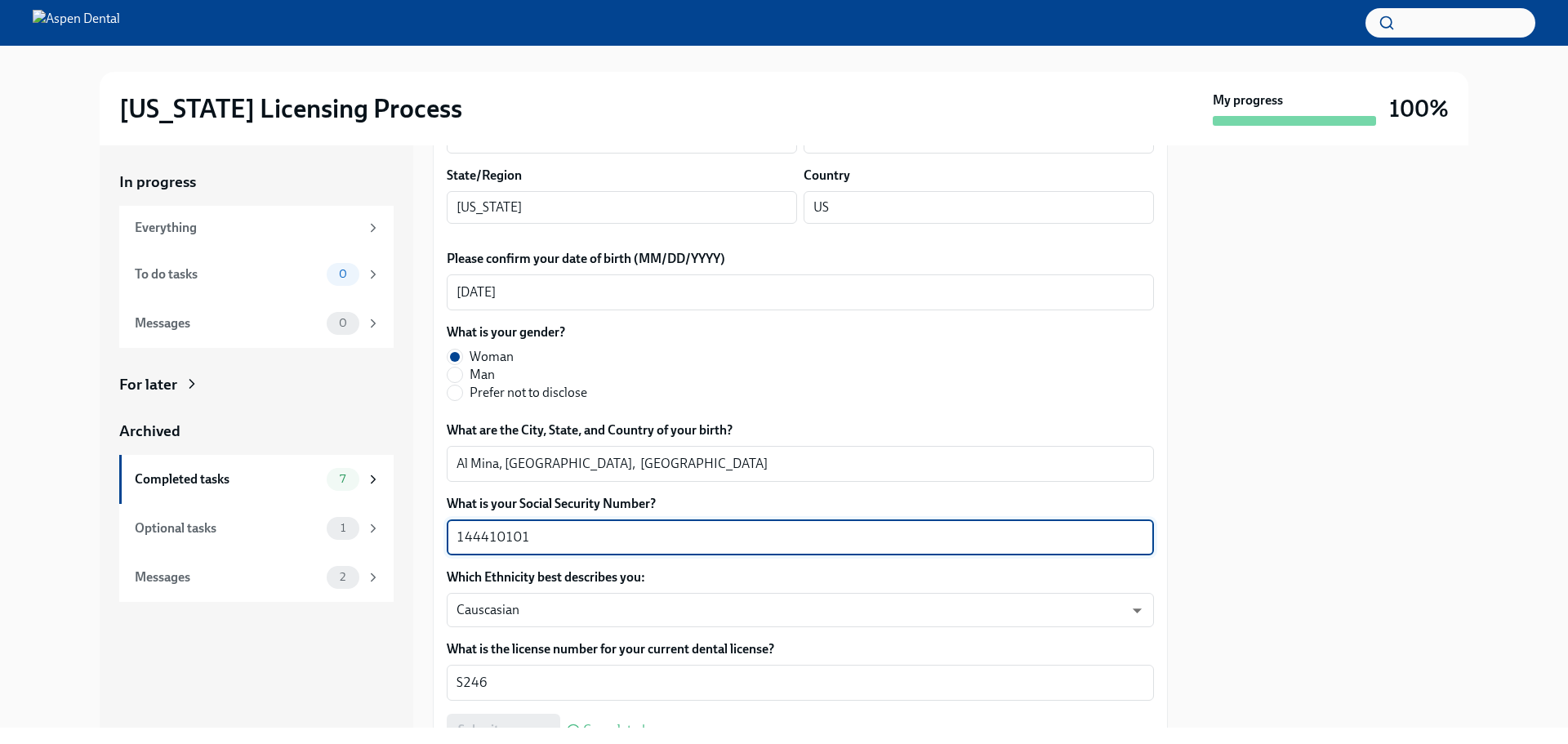
drag, startPoint x: 536, startPoint y: 535, endPoint x: 436, endPoint y: 535, distance: 100.0
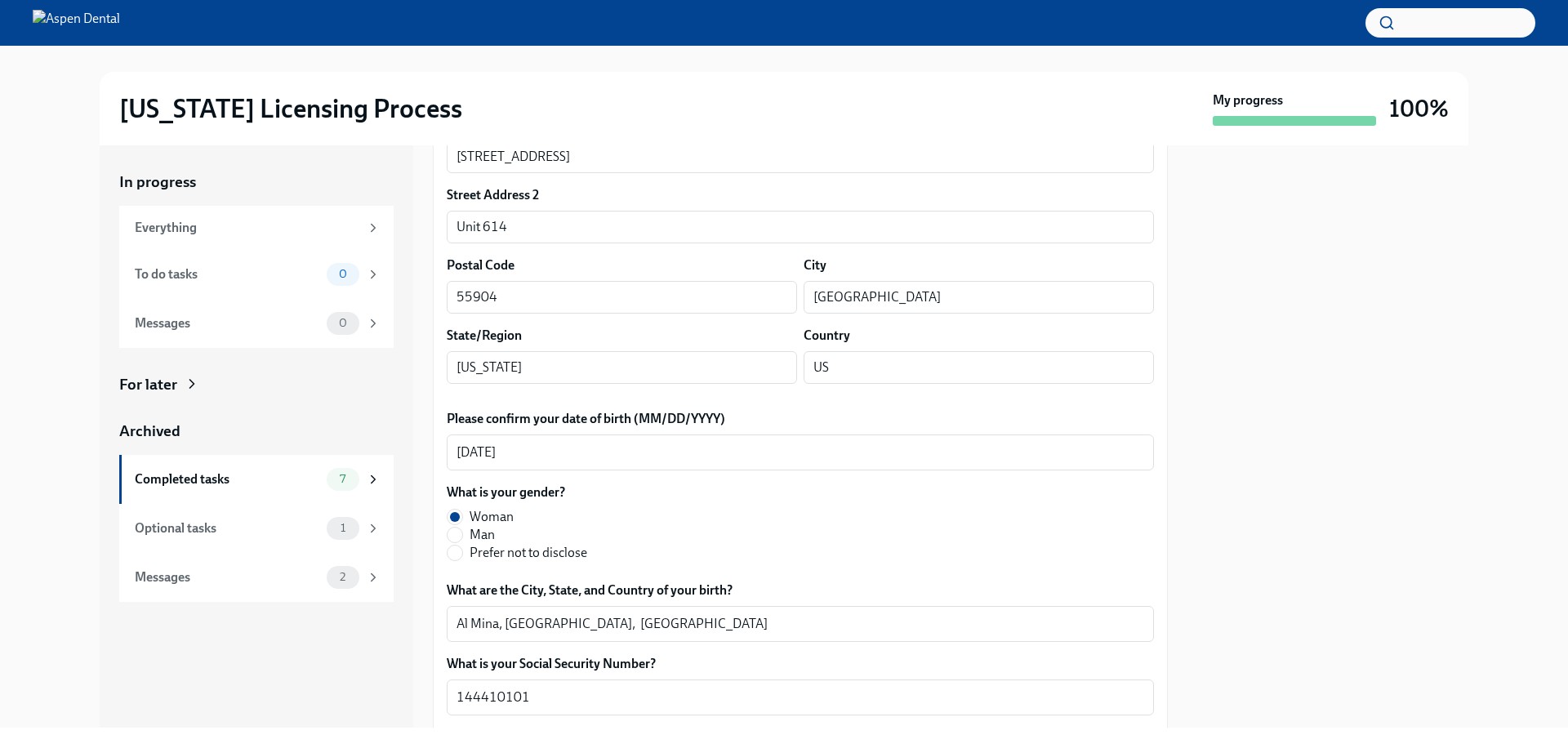
scroll to position [245, 0]
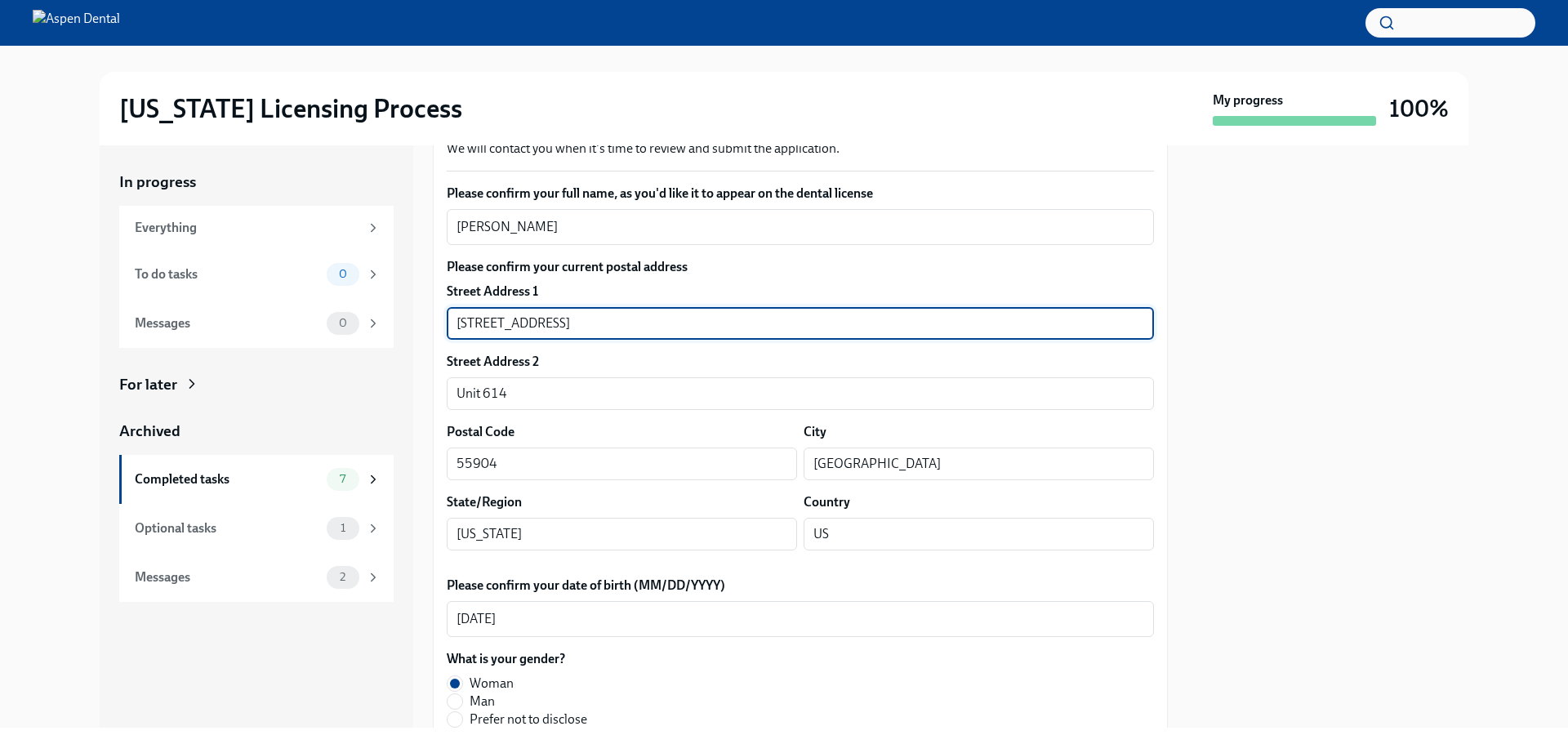
drag, startPoint x: 565, startPoint y: 314, endPoint x: 429, endPoint y: 317, distance: 136.0
click at [429, 317] on div "In progress Everything To do tasks 0 Messages 0 For later Archived Completed ta…" at bounding box center [784, 436] width 1369 height 582
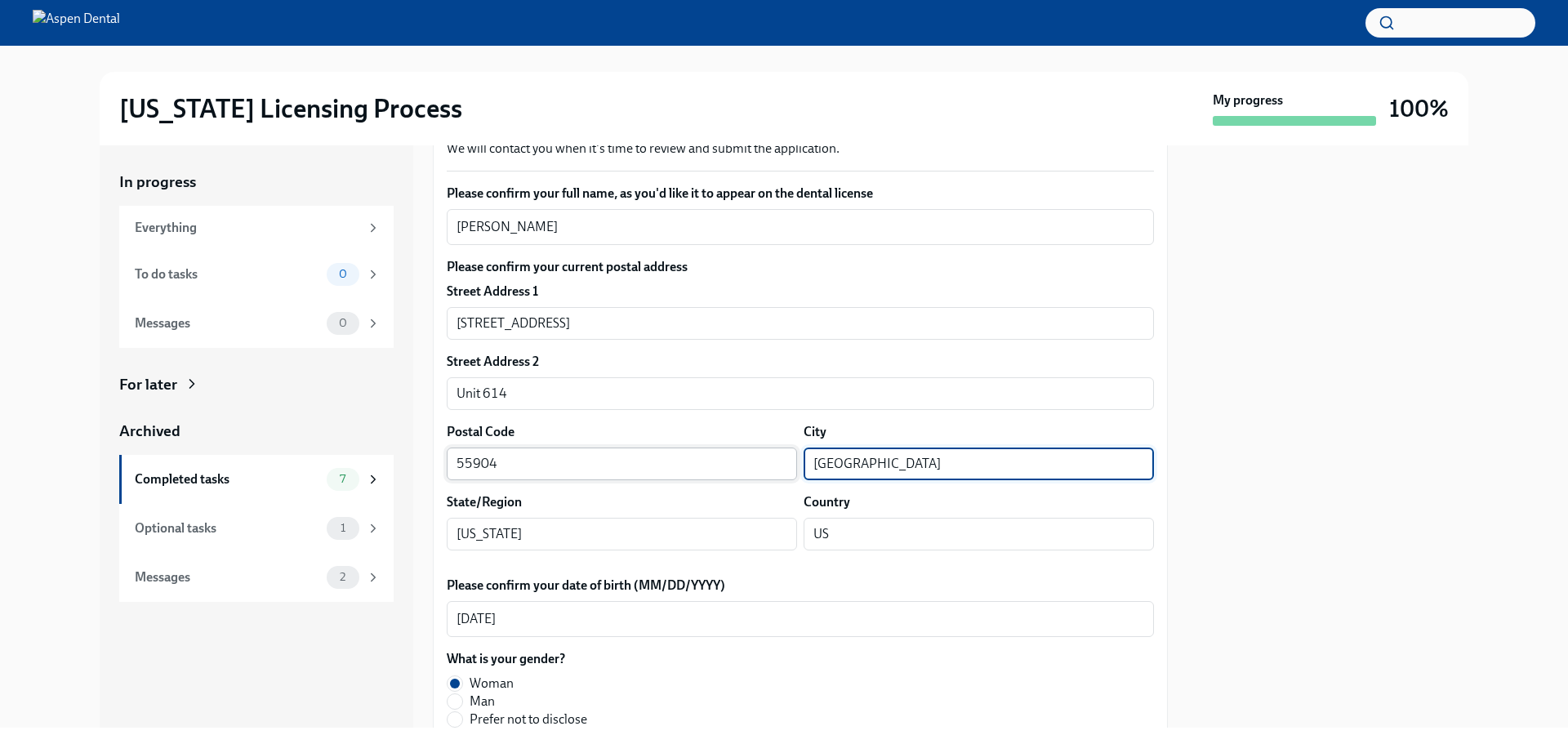
drag, startPoint x: 894, startPoint y: 458, endPoint x: 768, endPoint y: 463, distance: 126.1
click at [765, 463] on div "Postal Code 55904 ​ City Rochester ​" at bounding box center [800, 452] width 707 height 57
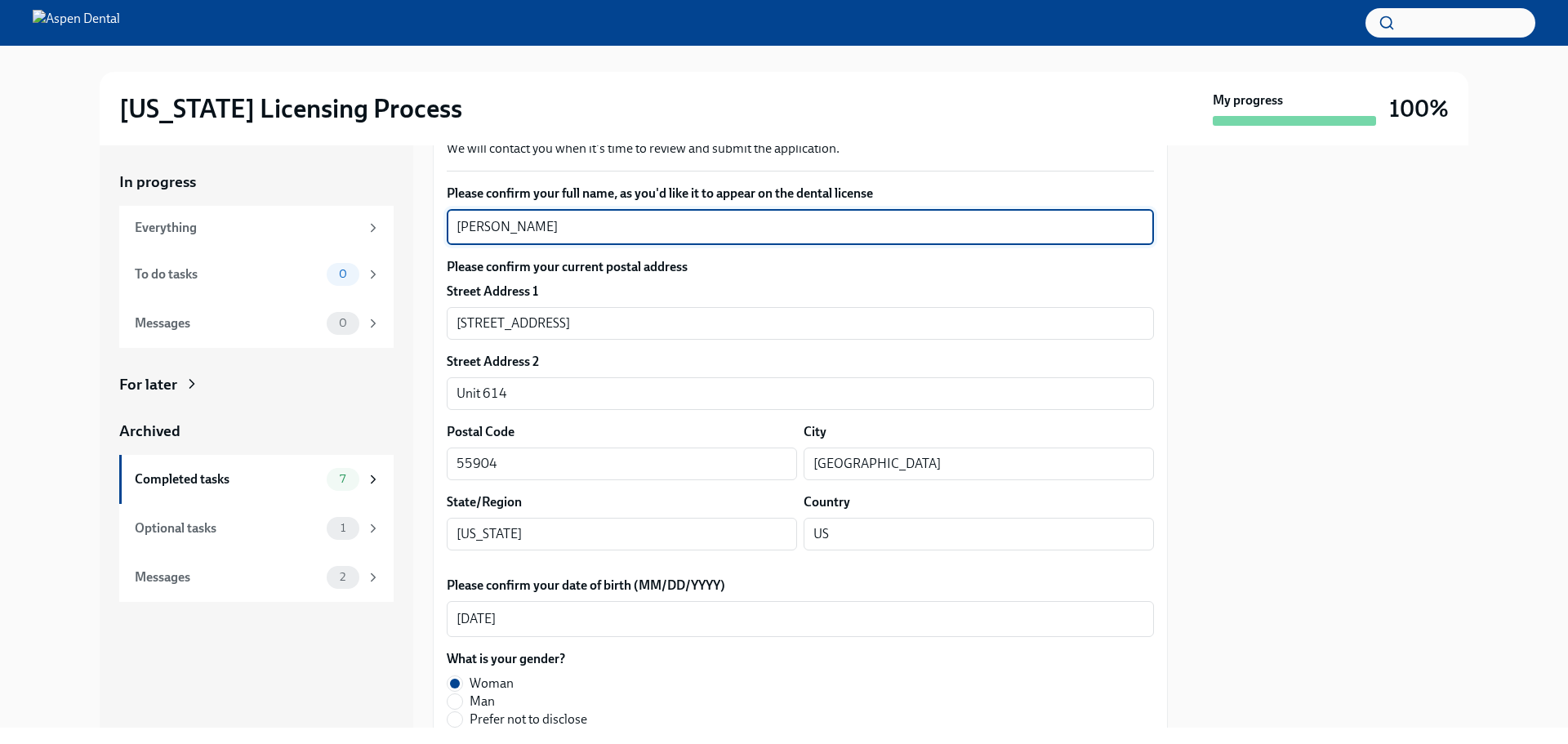
drag, startPoint x: 550, startPoint y: 226, endPoint x: 455, endPoint y: 226, distance: 95.0
click at [455, 226] on div "Nadima Khodor x ​" at bounding box center [800, 227] width 707 height 36
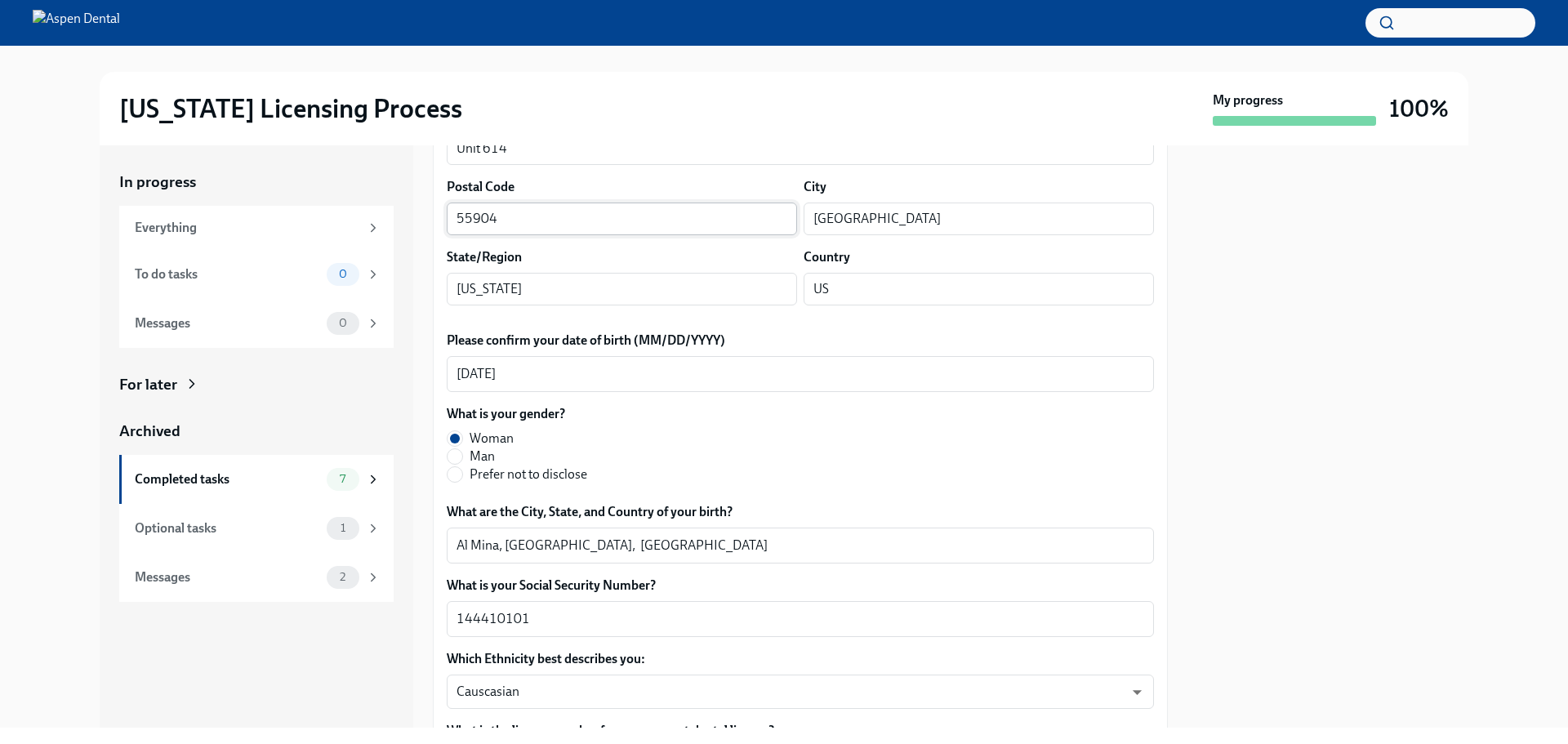
scroll to position [653, 0]
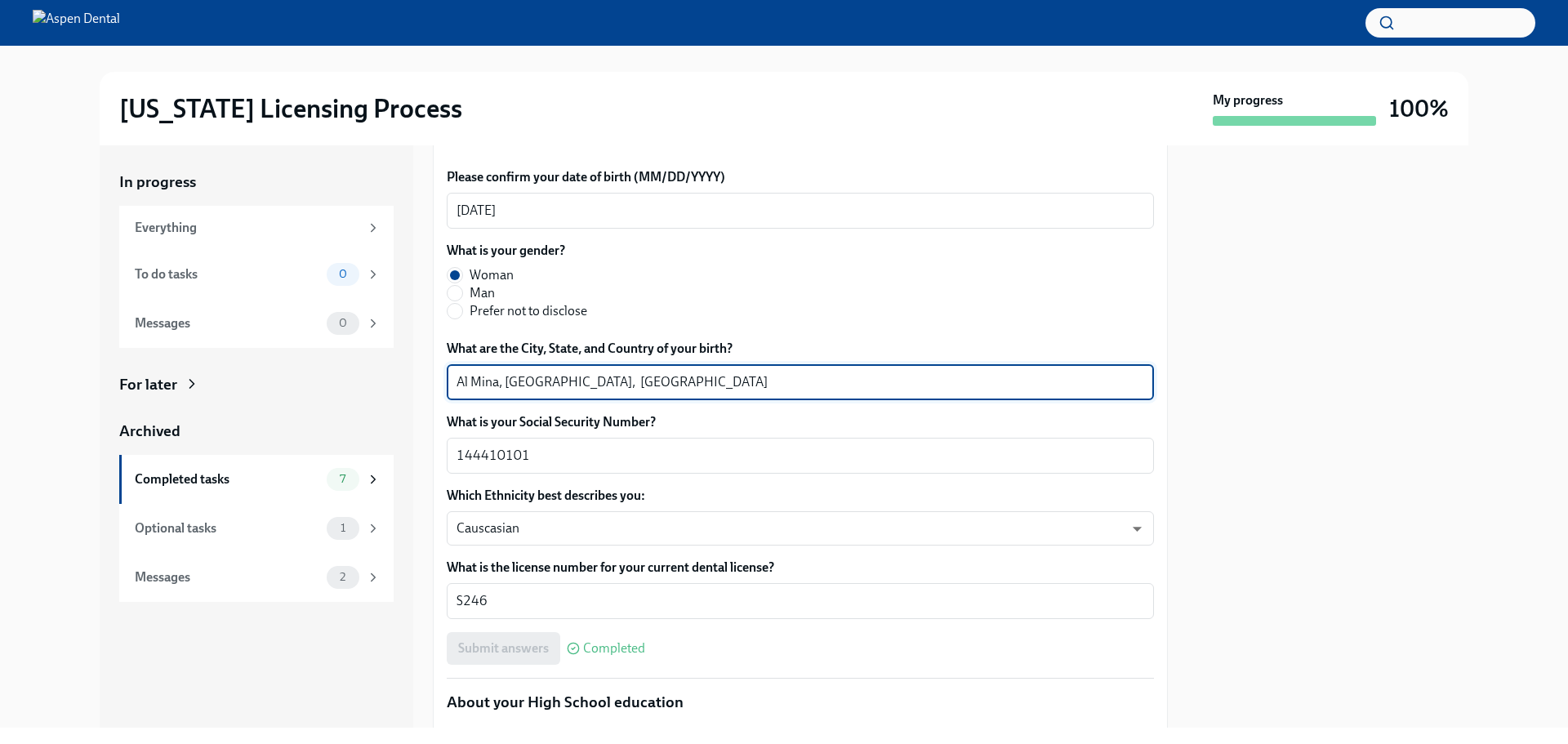
drag, startPoint x: 499, startPoint y: 381, endPoint x: 445, endPoint y: 381, distance: 54.0
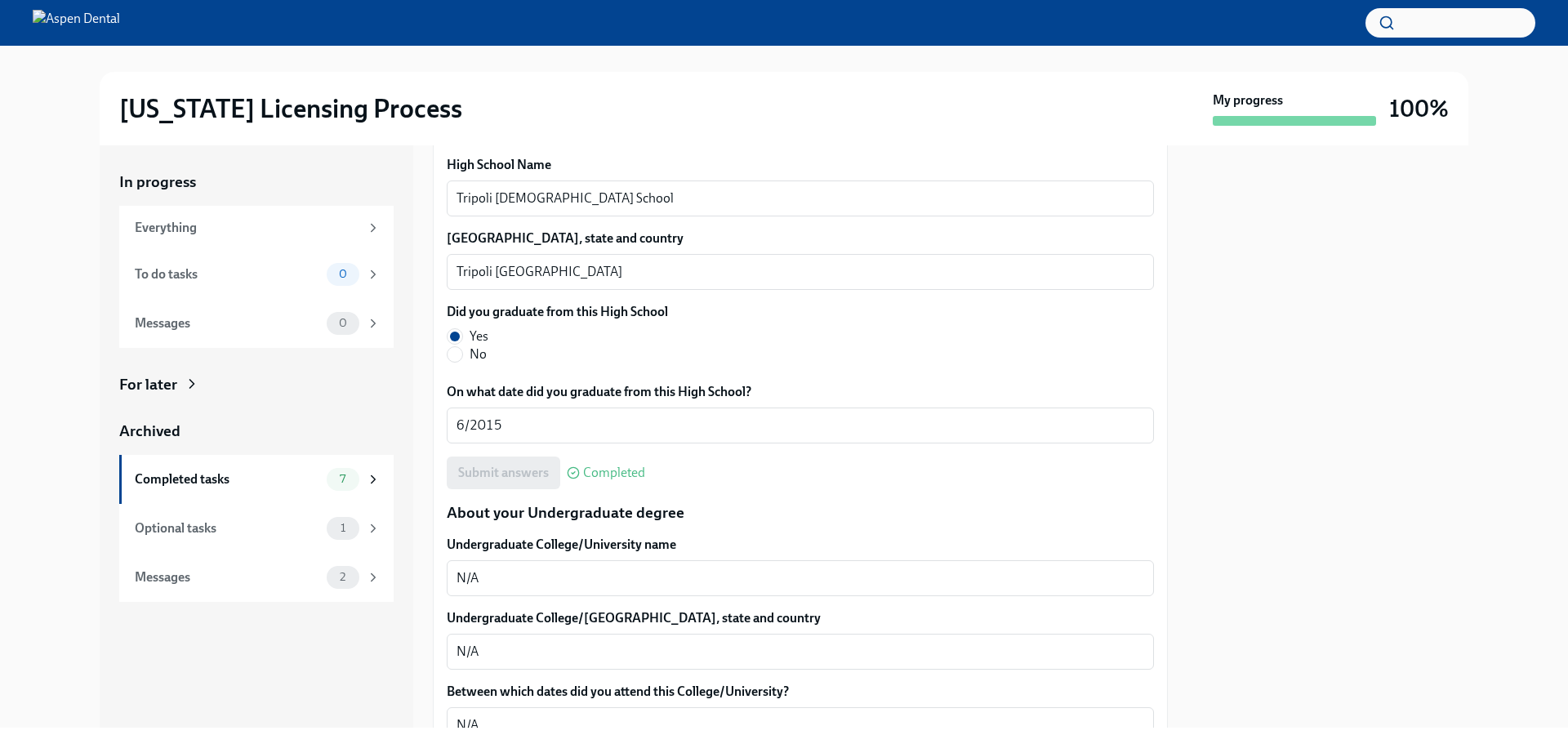
scroll to position [1225, 0]
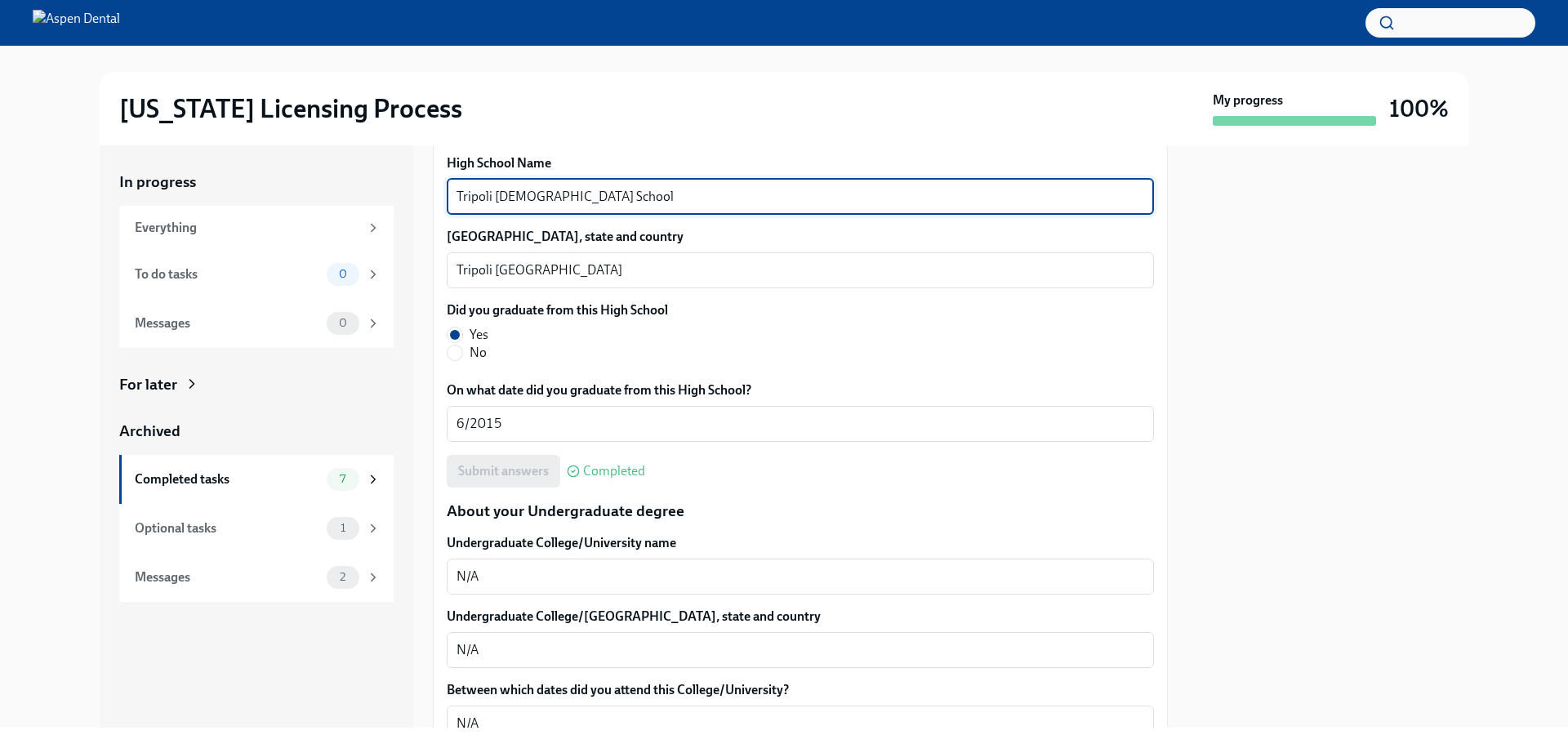
drag, startPoint x: 615, startPoint y: 196, endPoint x: 422, endPoint y: 206, distance: 193.3
click at [422, 206] on div "In progress Everything To do tasks 0 Messages 0 For later Archived Completed ta…" at bounding box center [784, 436] width 1369 height 582
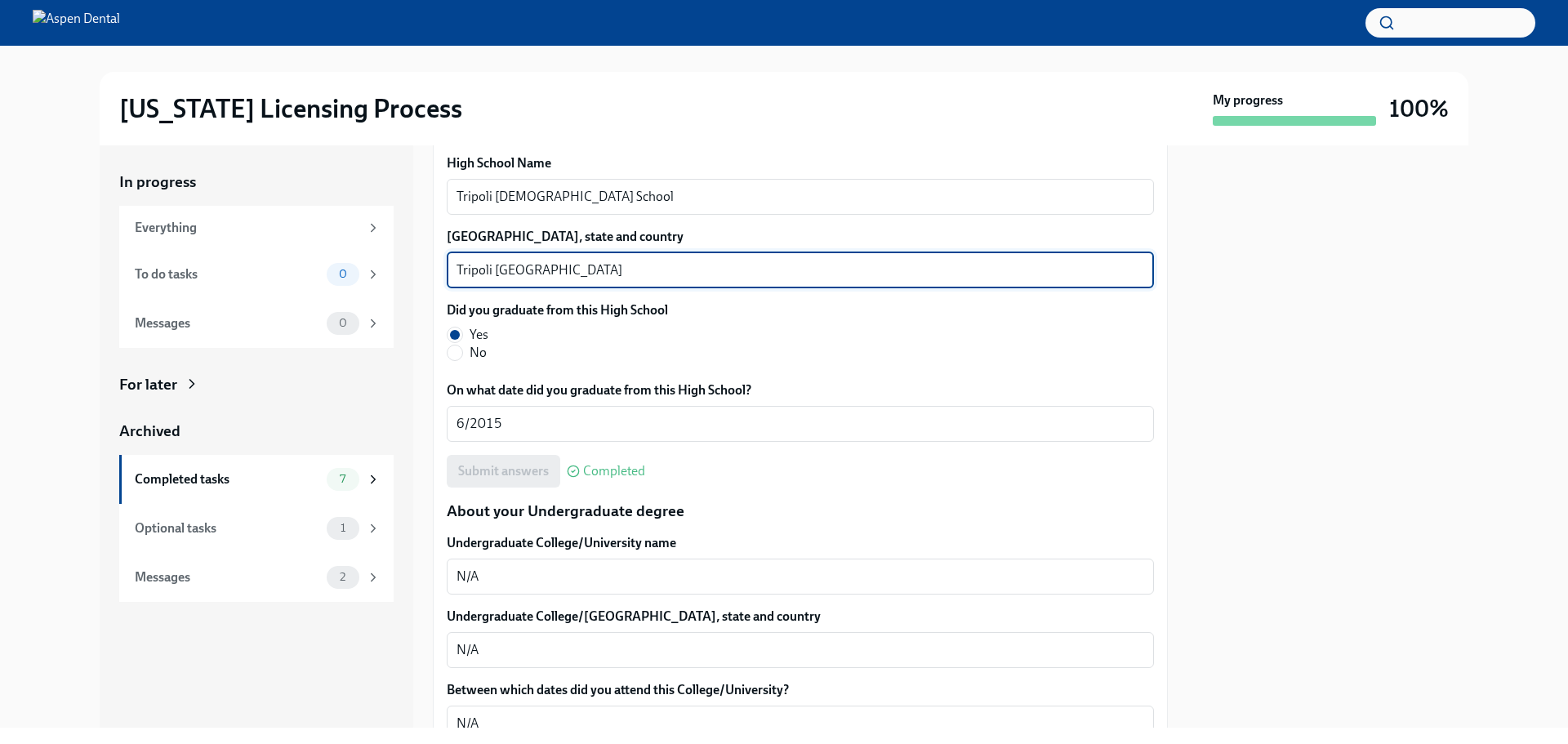
drag, startPoint x: 491, startPoint y: 267, endPoint x: 440, endPoint y: 269, distance: 51.0
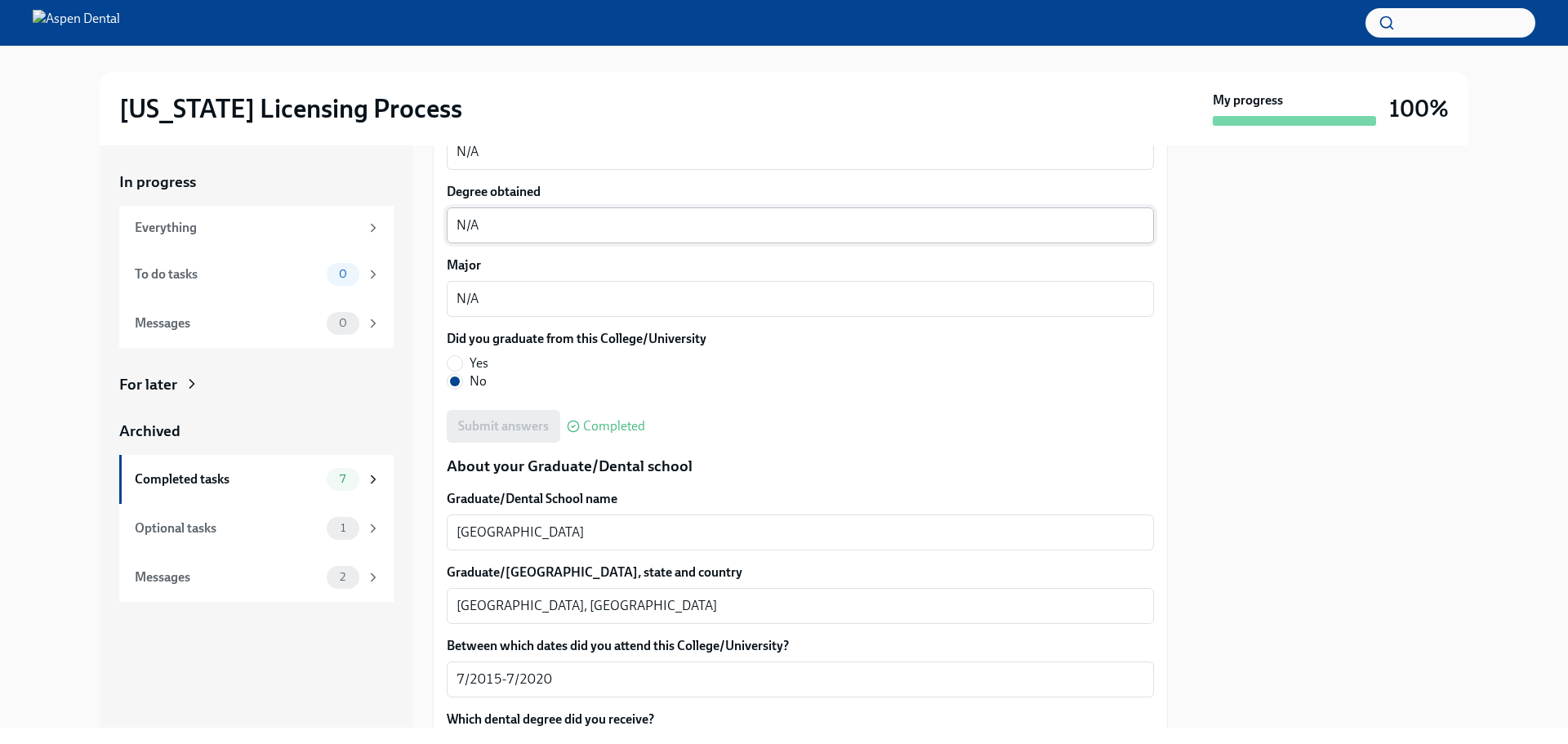
scroll to position [1960, 0]
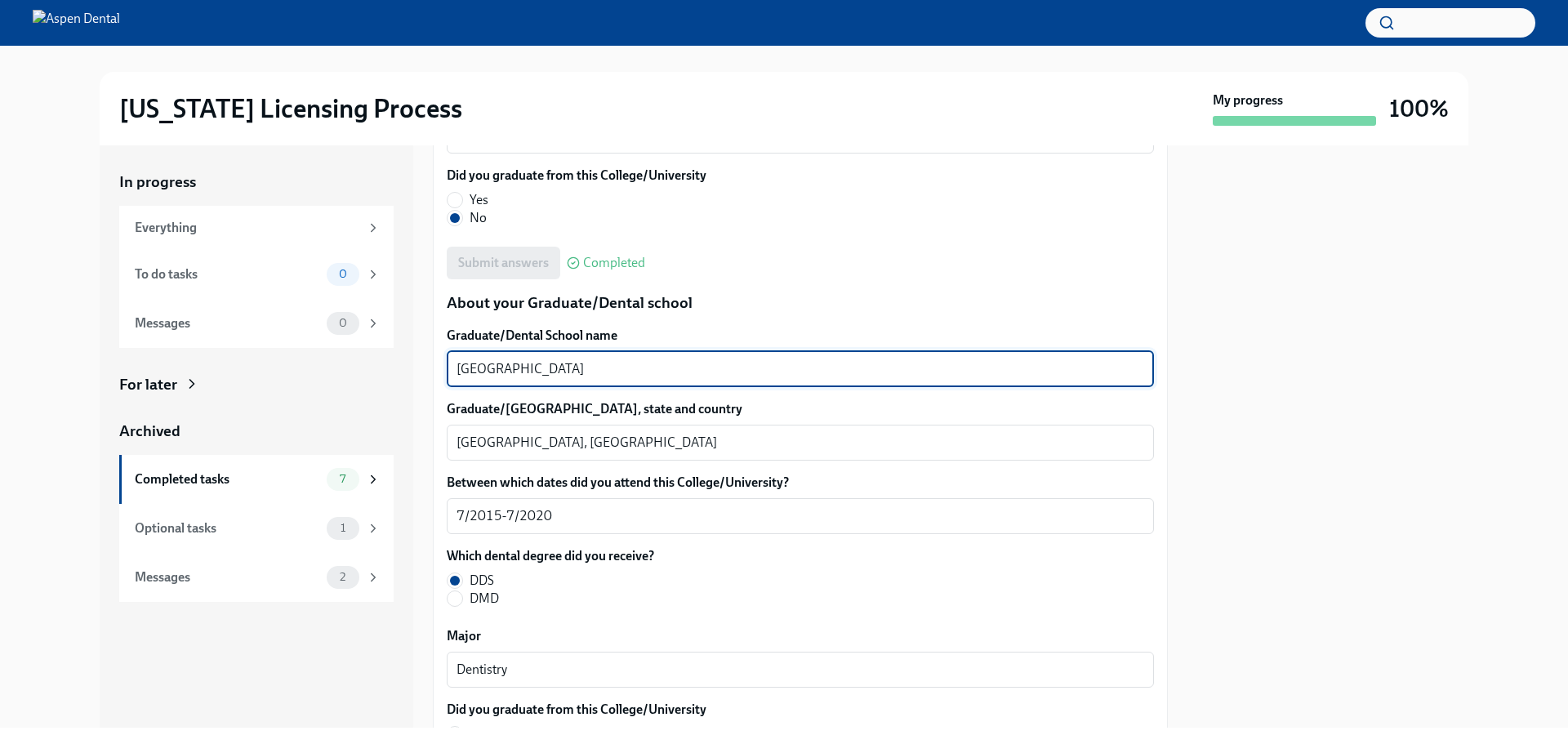
drag, startPoint x: 595, startPoint y: 364, endPoint x: 458, endPoint y: 365, distance: 137.0
click at [458, 365] on textarea "Beirut Arab University" at bounding box center [800, 369] width 688 height 19
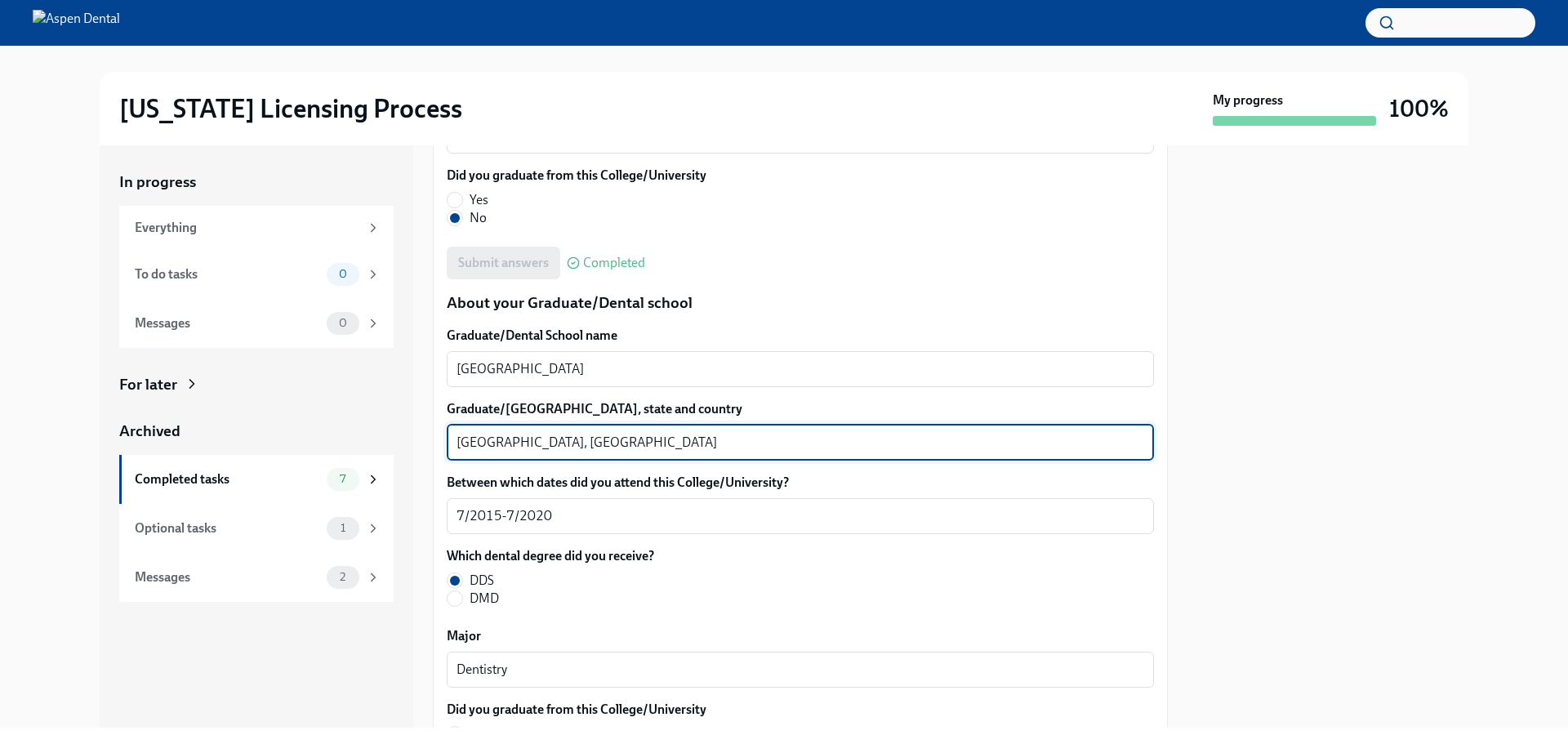
drag, startPoint x: 490, startPoint y: 442, endPoint x: 442, endPoint y: 437, distance: 48.3
click at [442, 437] on div "We will fill out the Illinois State Application Form on your behalf – we'll jus…" at bounding box center [800, 150] width 735 height 3516
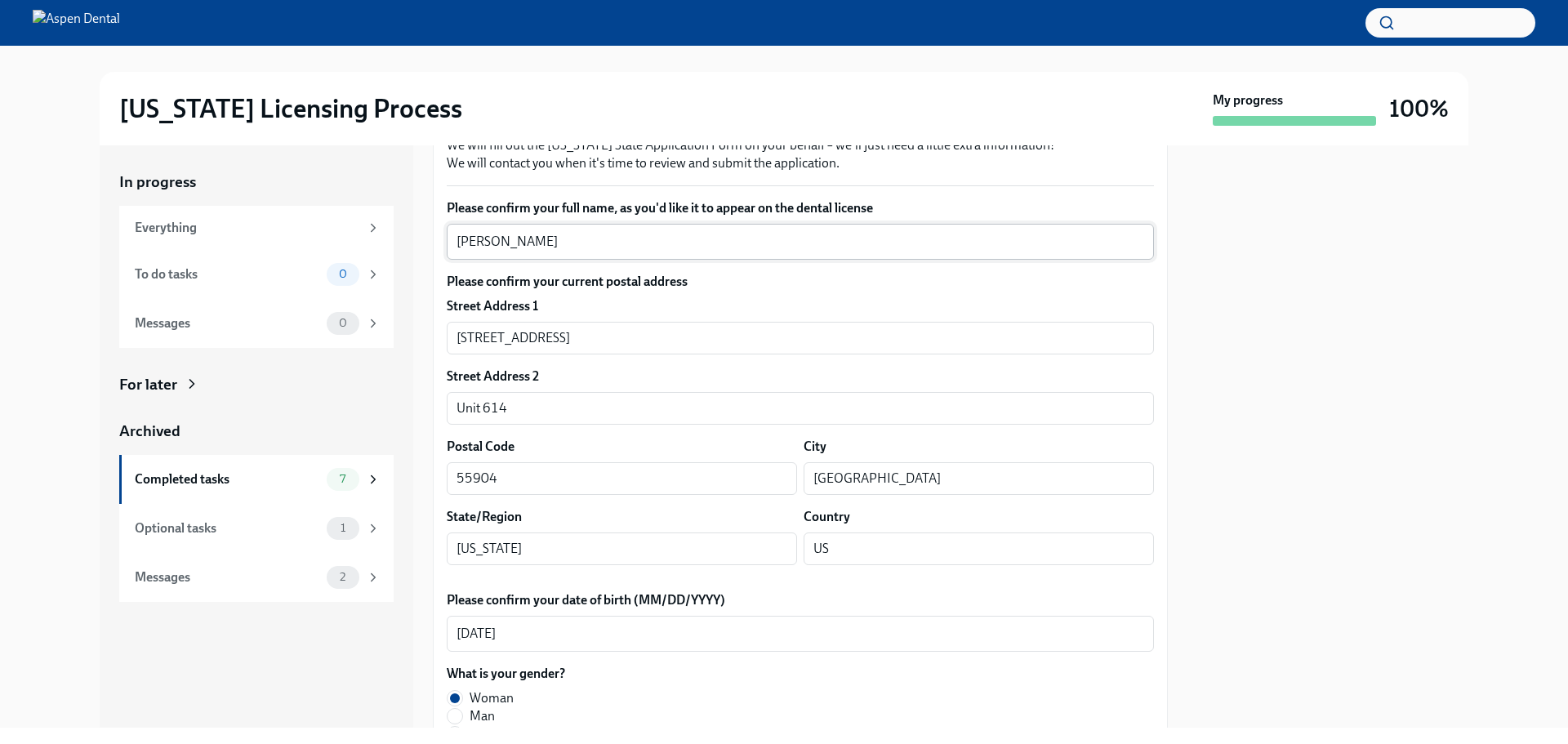
scroll to position [164, 0]
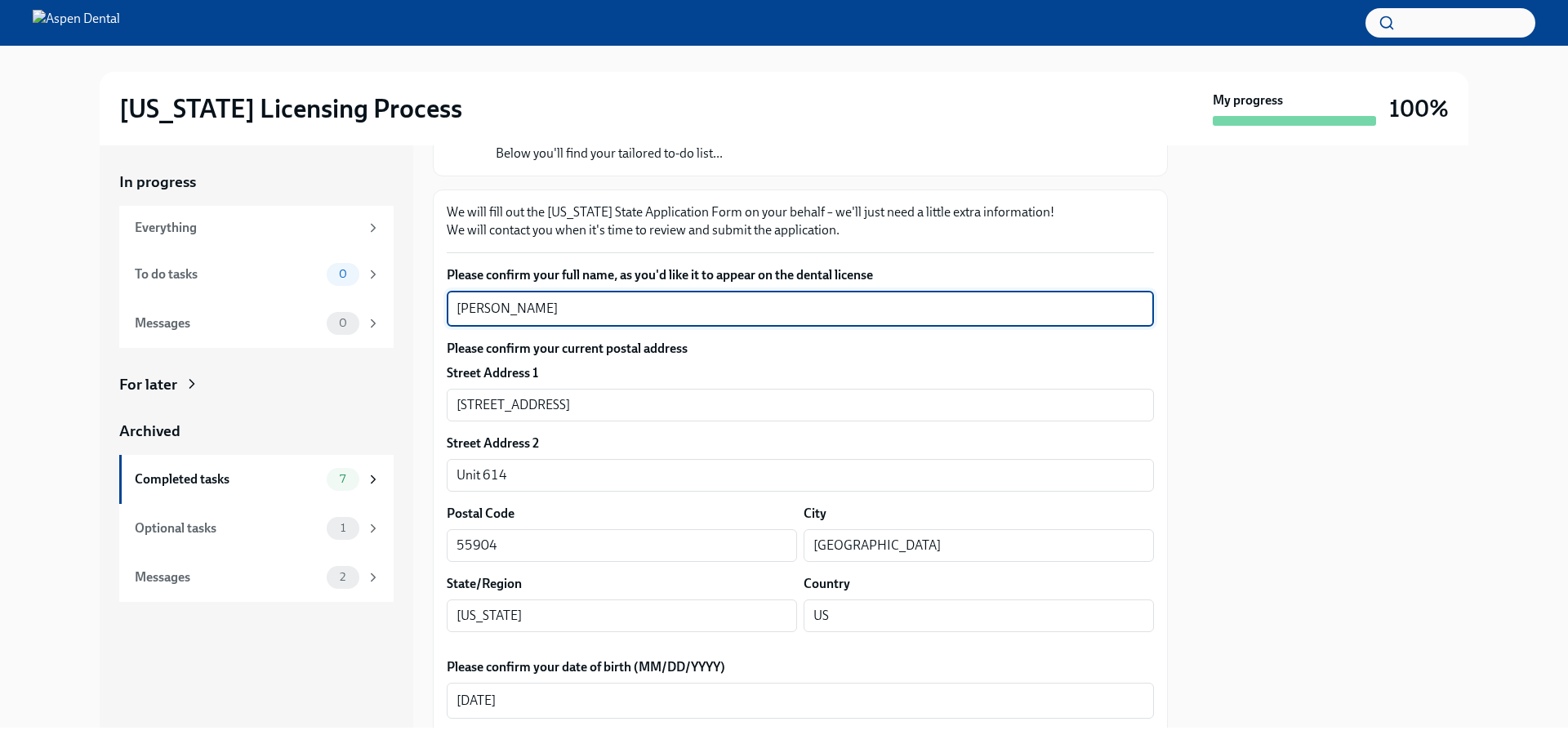
drag, startPoint x: 573, startPoint y: 312, endPoint x: 455, endPoint y: 307, distance: 118.1
click at [455, 307] on div "Nadima Khodor x ​" at bounding box center [800, 308] width 707 height 36
